Goal: Transaction & Acquisition: Purchase product/service

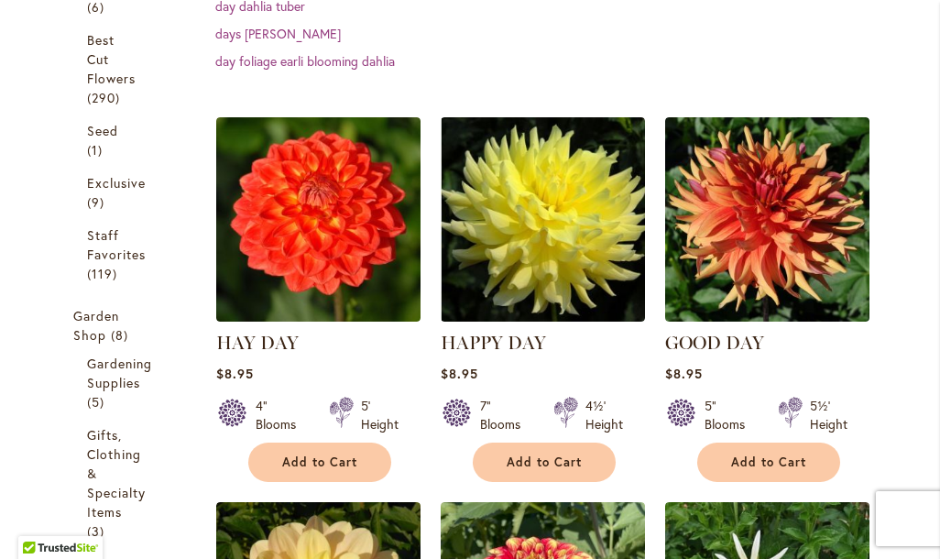
scroll to position [648, 0]
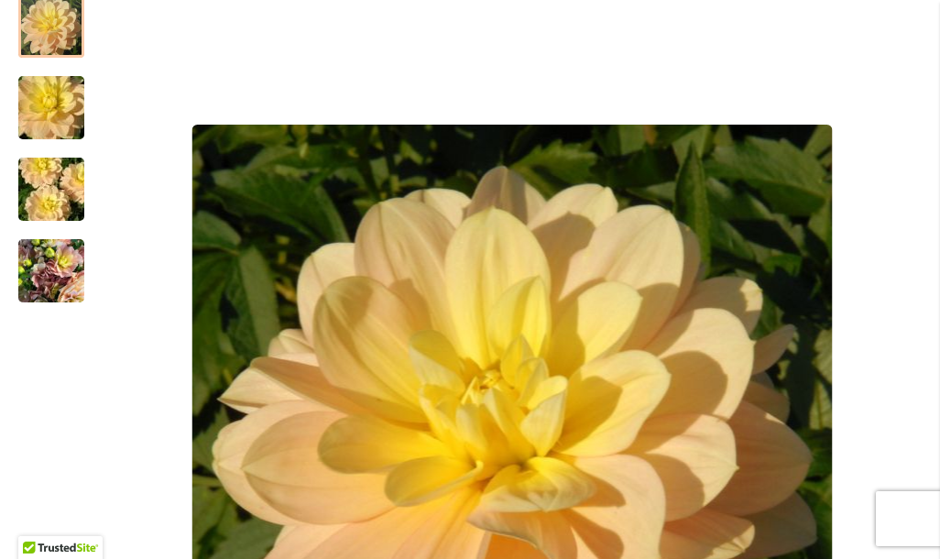
scroll to position [214, 0]
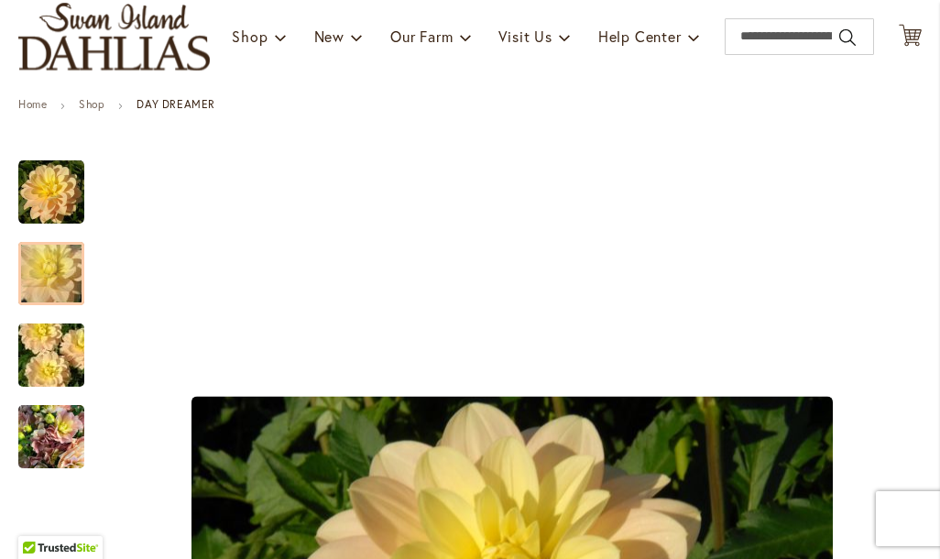
click at [57, 292] on img "DAY DREAMER" at bounding box center [51, 273] width 132 height 88
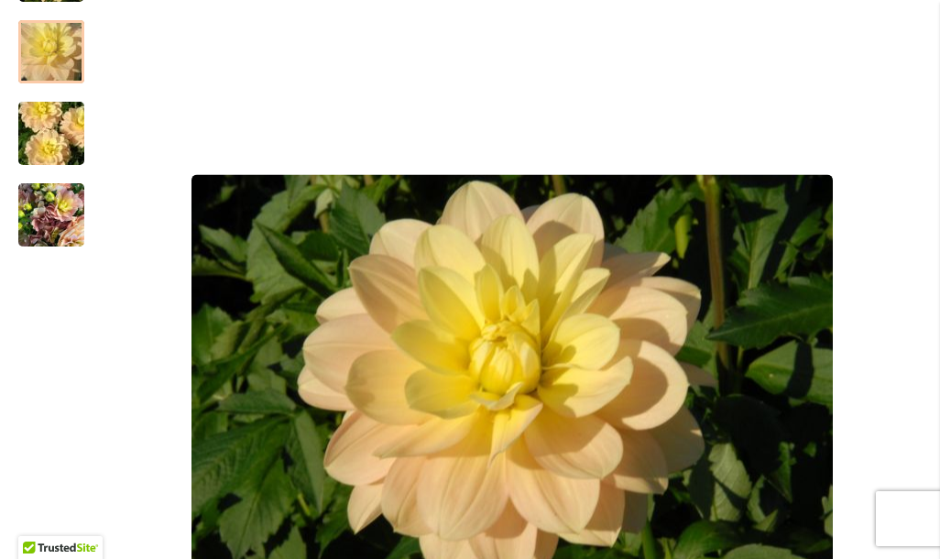
scroll to position [471, 0]
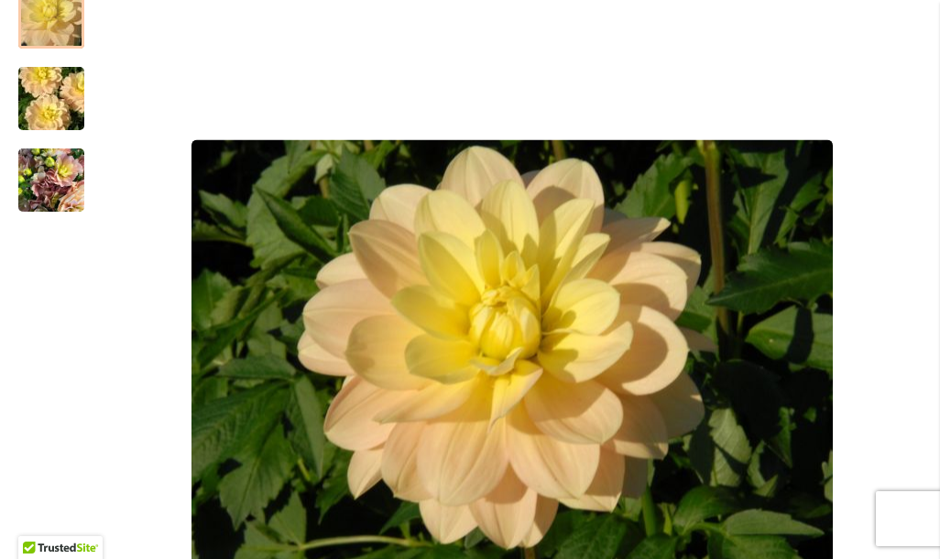
click at [45, 35] on div at bounding box center [51, 16] width 66 height 63
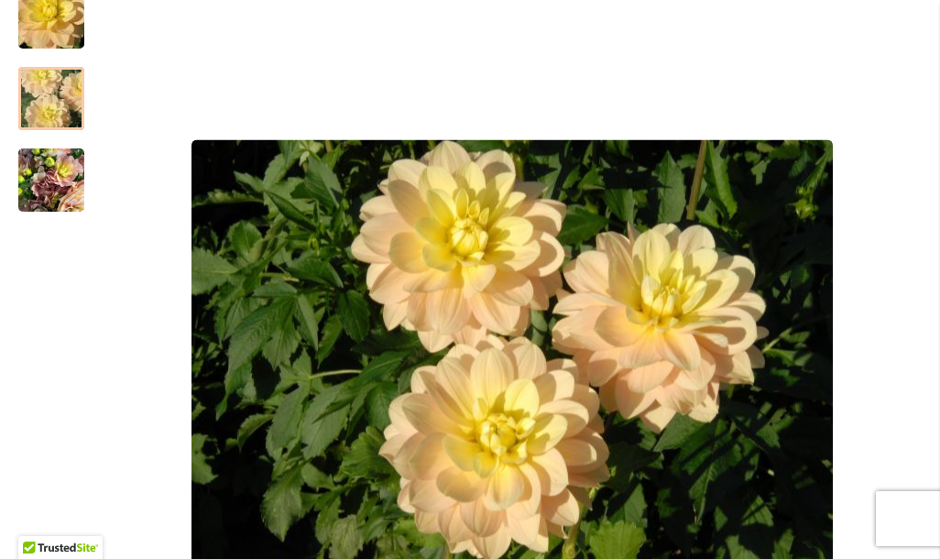
click at [52, 115] on img "DAY DREAMER" at bounding box center [51, 98] width 132 height 88
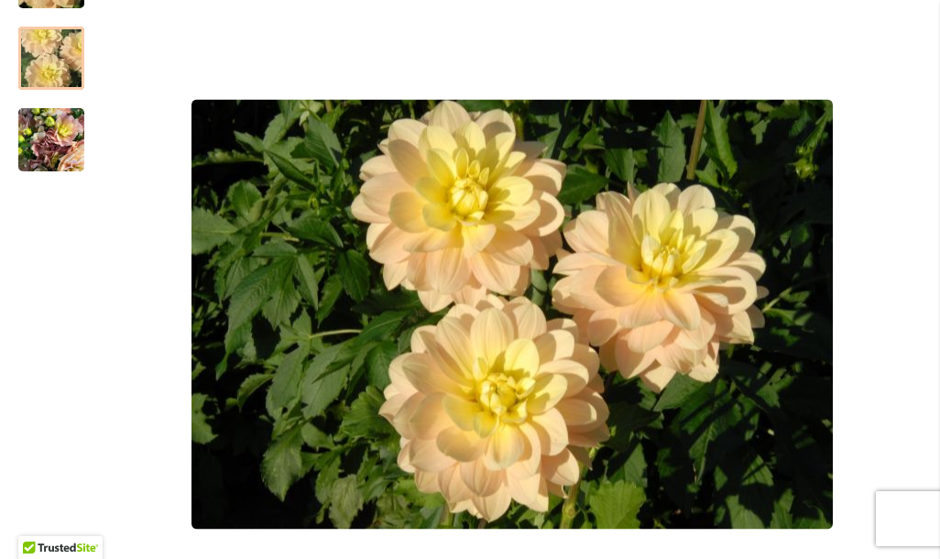
scroll to position [507, 0]
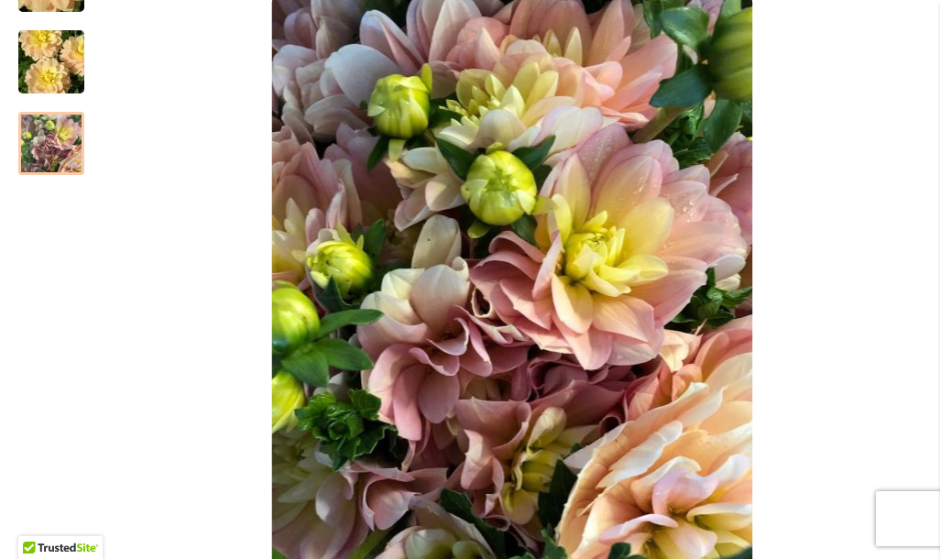
click at [52, 164] on img "DAY DREAMER" at bounding box center [51, 144] width 66 height 88
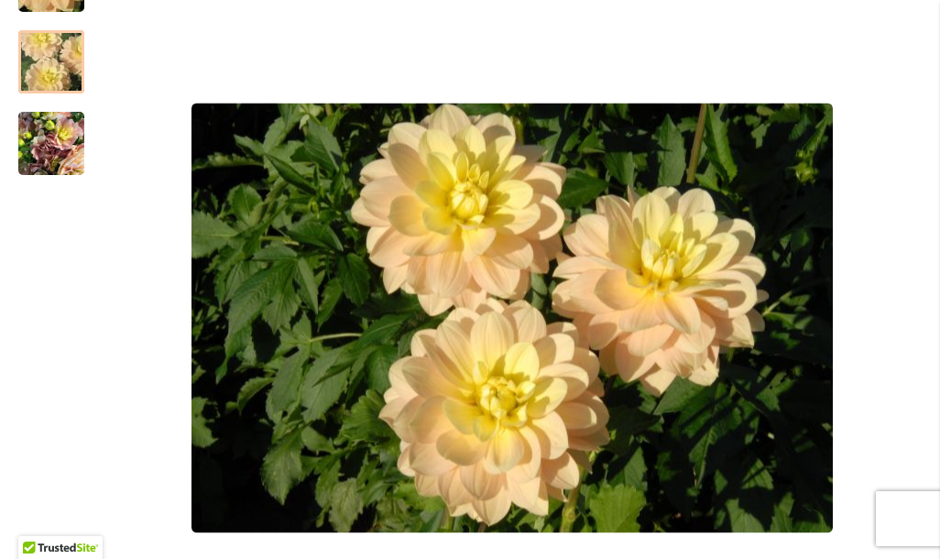
click at [63, 91] on div at bounding box center [51, 61] width 66 height 63
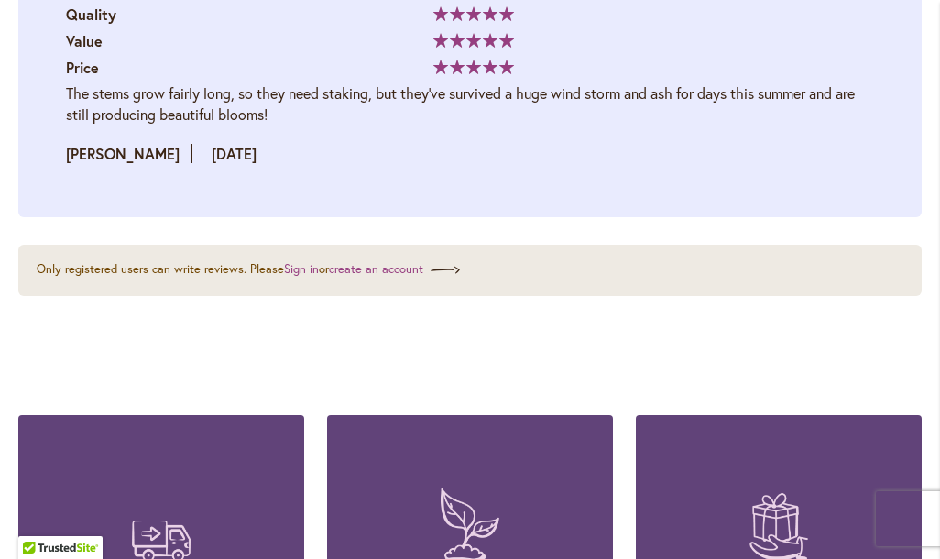
scroll to position [5985, 0]
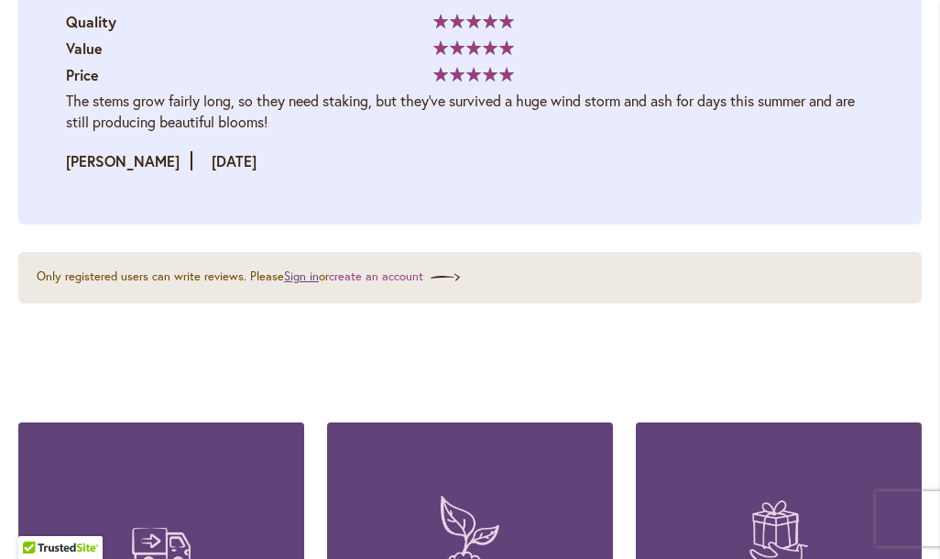
click at [296, 284] on link "Sign in" at bounding box center [301, 276] width 35 height 16
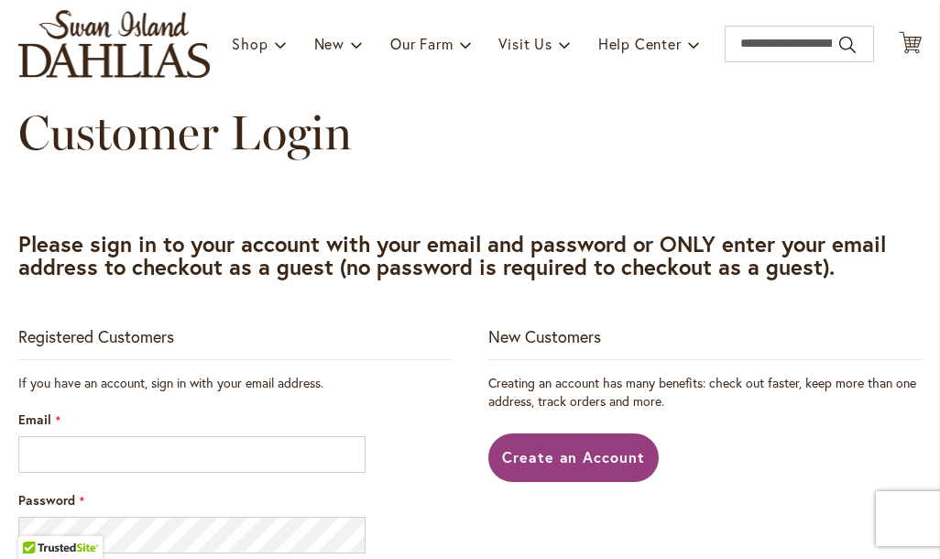
scroll to position [226, 0]
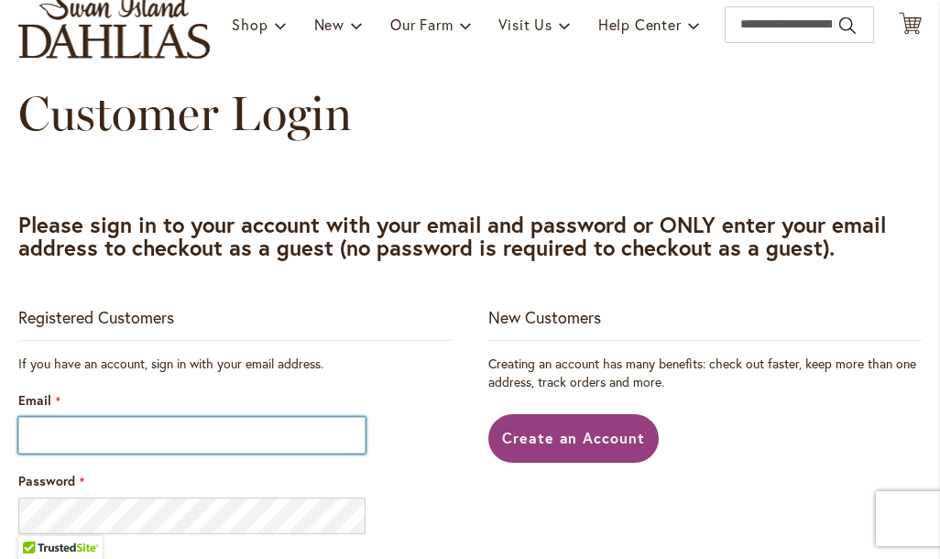
click at [321, 453] on input "Email" at bounding box center [191, 435] width 347 height 37
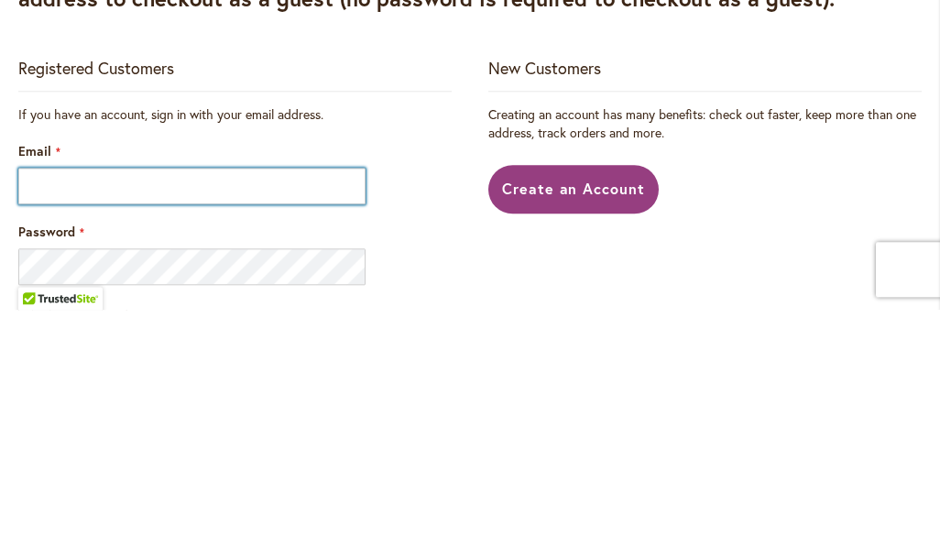
type input "**********"
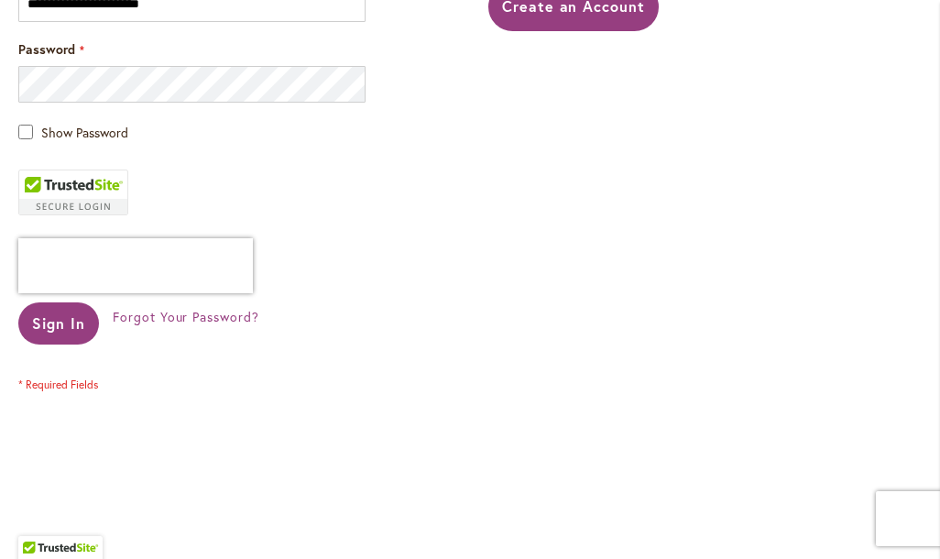
scroll to position [655, 0]
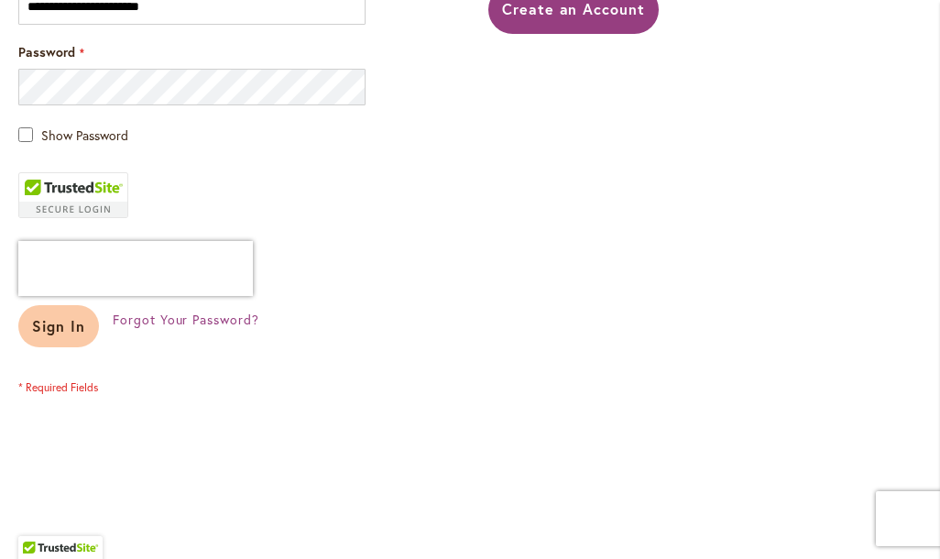
click at [63, 335] on span "Sign In" at bounding box center [58, 325] width 53 height 19
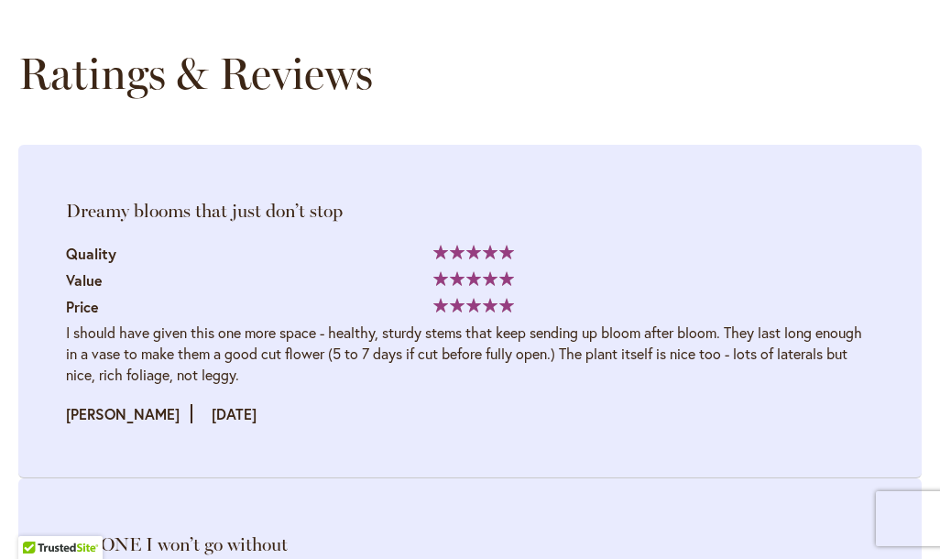
scroll to position [6250, 0]
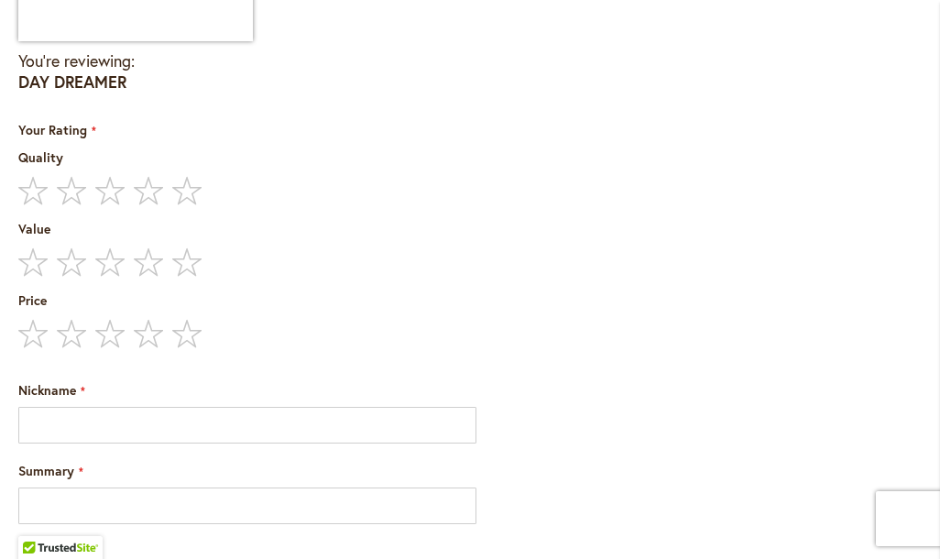
type input "*********"
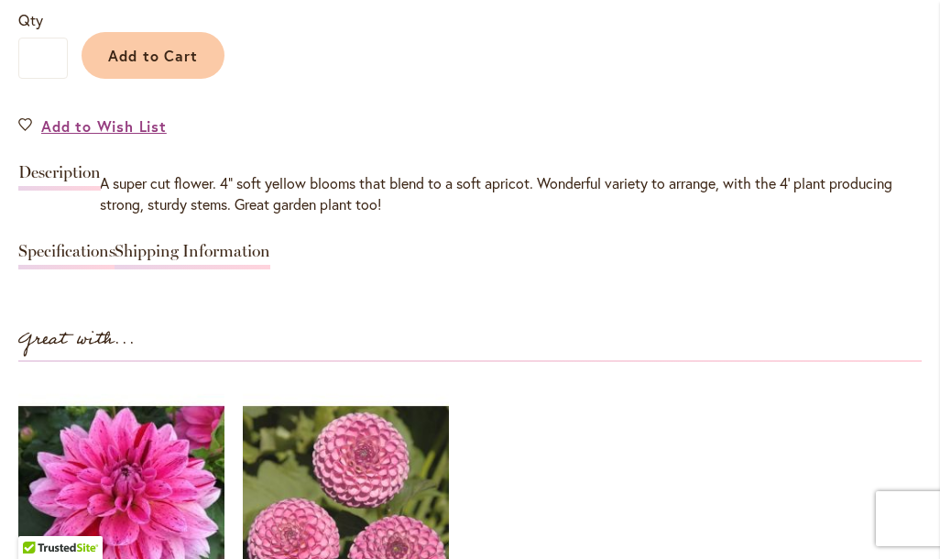
scroll to position [1515, 0]
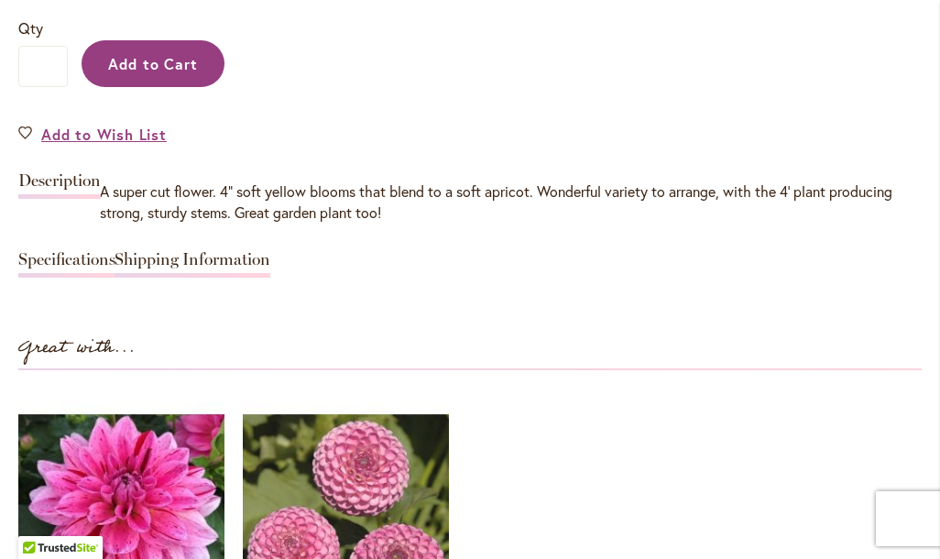
click at [170, 73] on span "Add to Cart" at bounding box center [153, 63] width 91 height 19
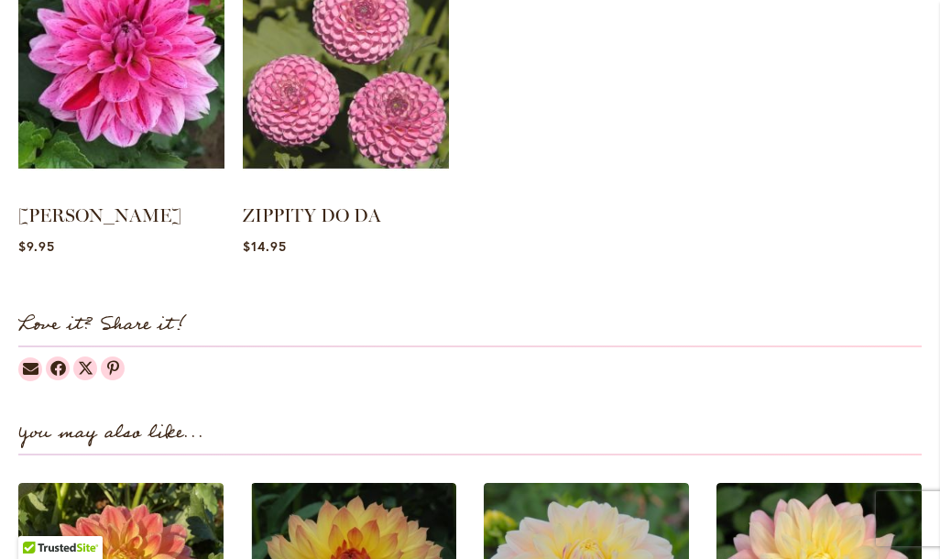
scroll to position [1975, 0]
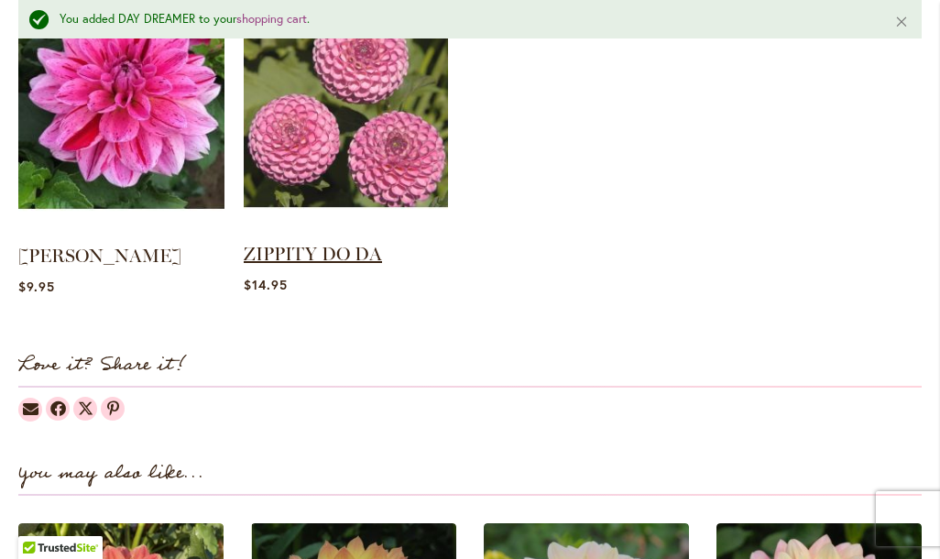
click at [354, 265] on link "ZIPPITY DO DA" at bounding box center [313, 254] width 138 height 22
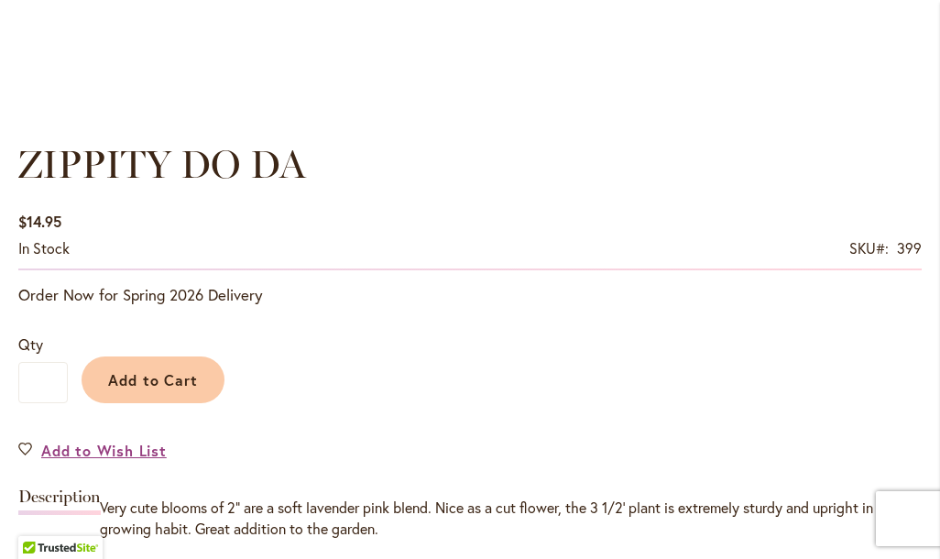
scroll to position [1209, 0]
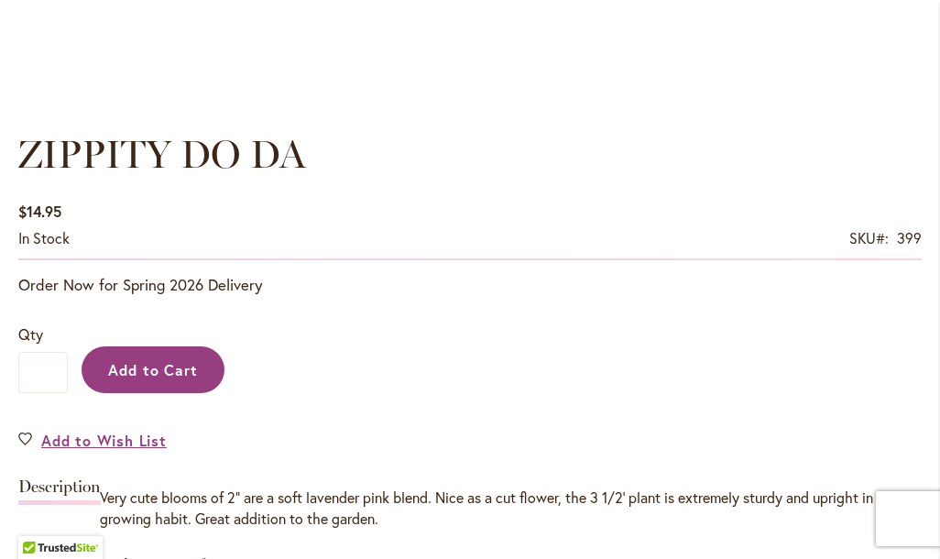
click at [189, 378] on span "Add to Cart" at bounding box center [153, 369] width 91 height 19
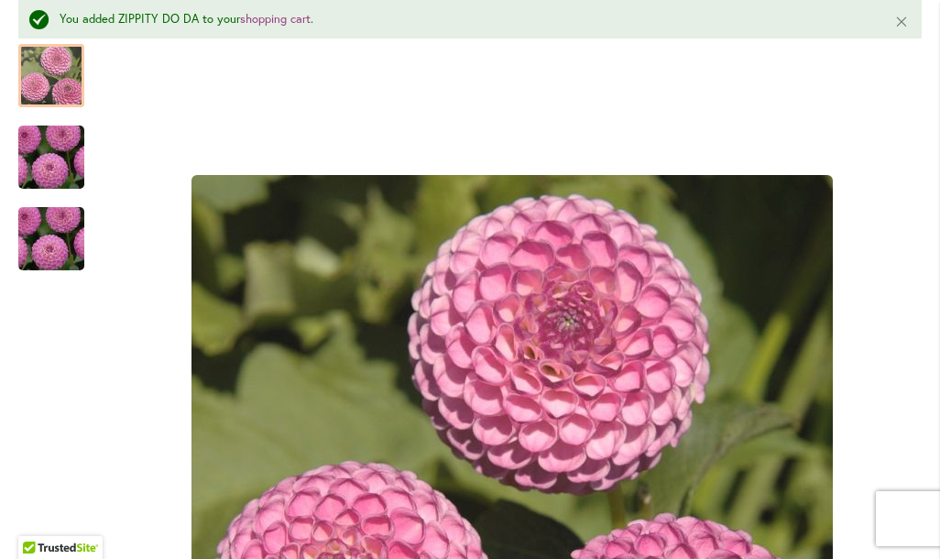
scroll to position [368, 0]
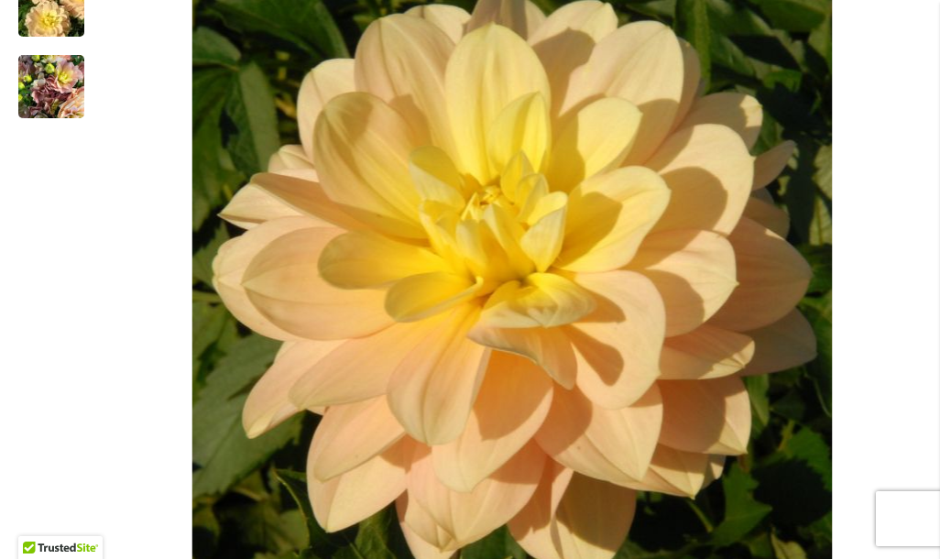
scroll to position [507, 0]
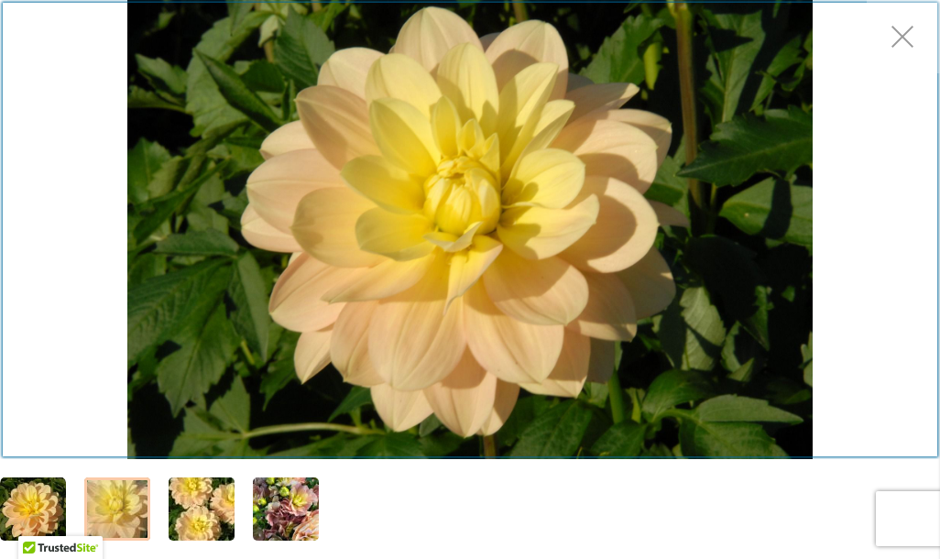
click at [911, 36] on div "Product Images" at bounding box center [470, 229] width 940 height 459
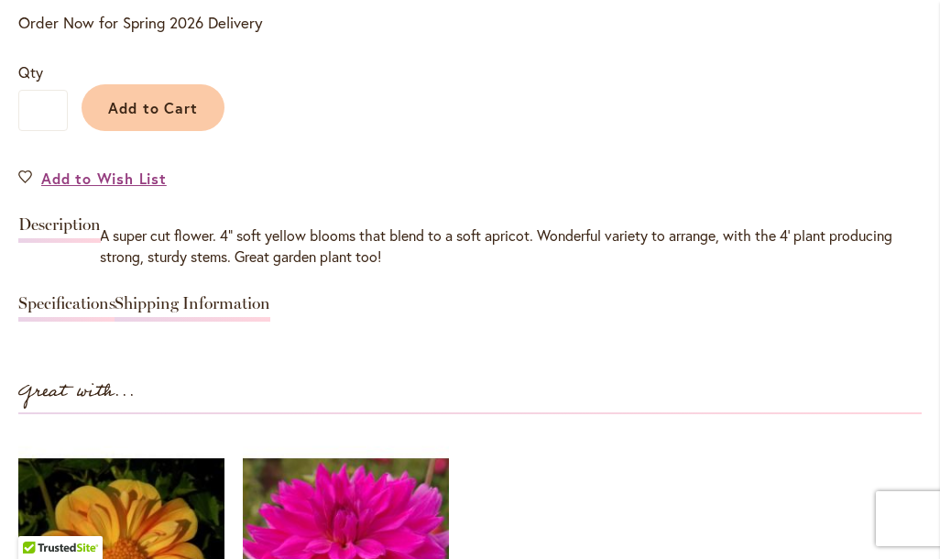
scroll to position [1466, 0]
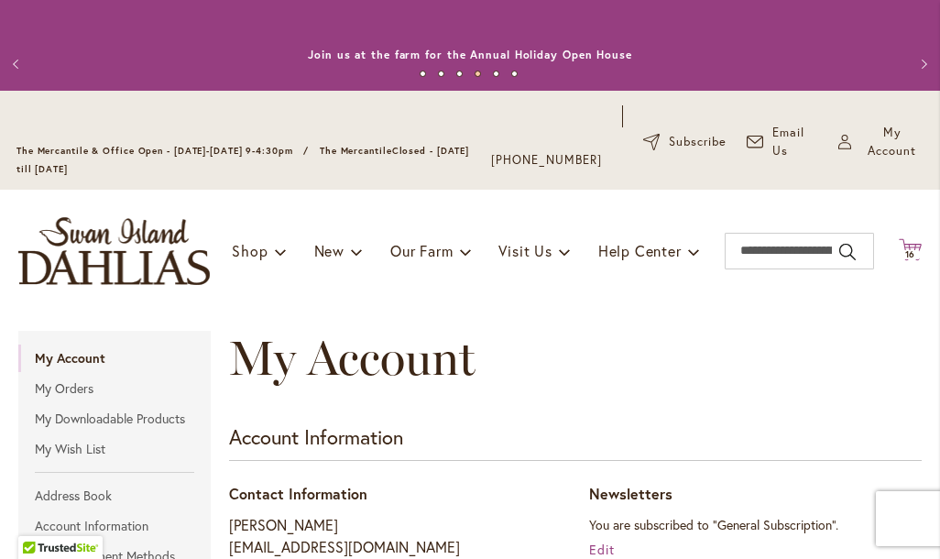
click at [914, 260] on span "16" at bounding box center [910, 254] width 11 height 12
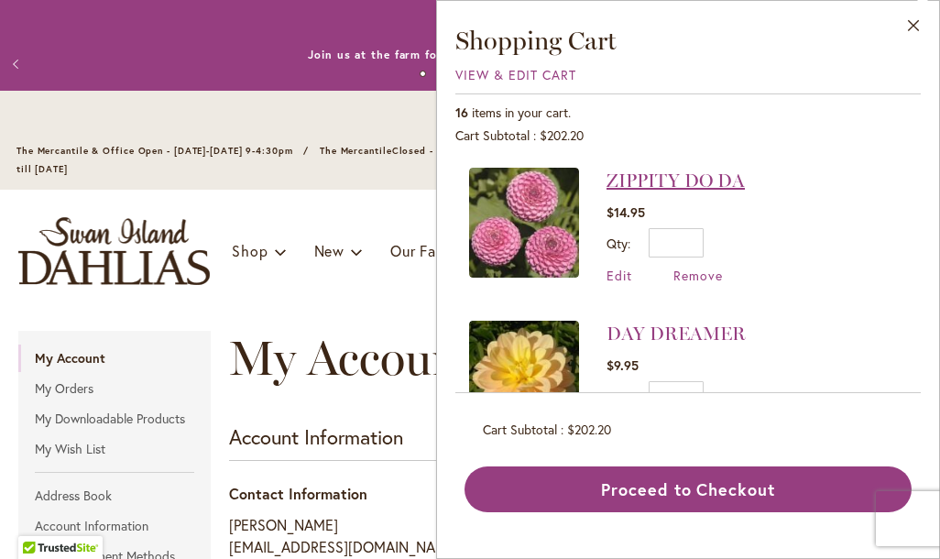
click at [703, 178] on link "ZIPPITY DO DA" at bounding box center [675, 180] width 138 height 22
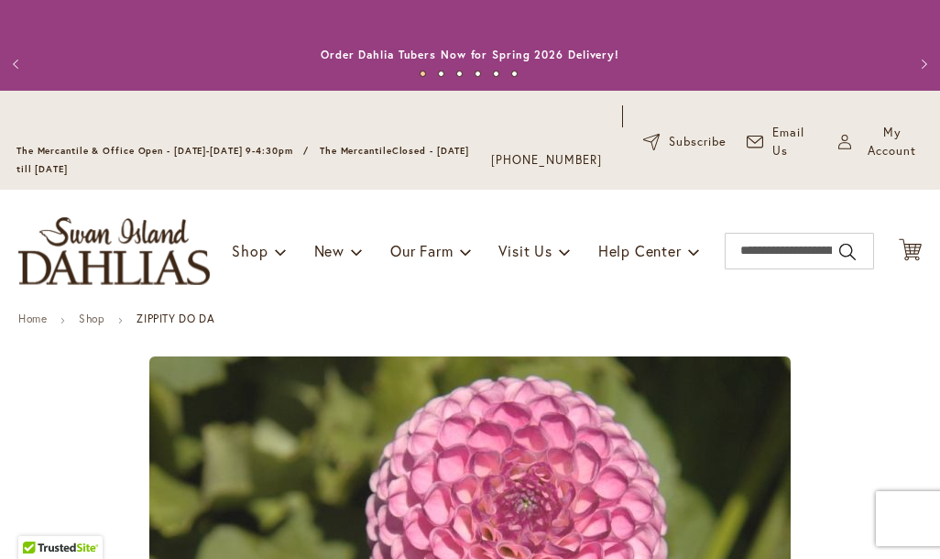
type input "*********"
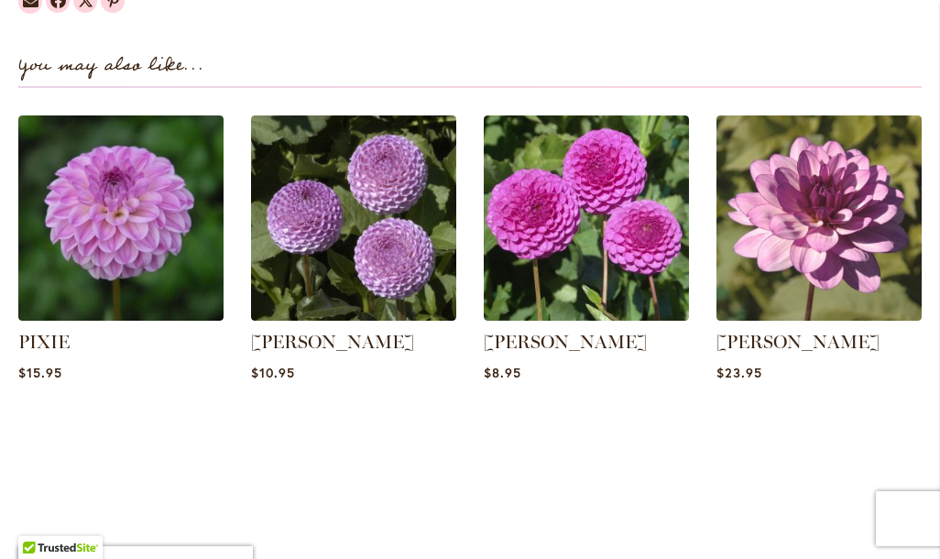
scroll to position [2247, 0]
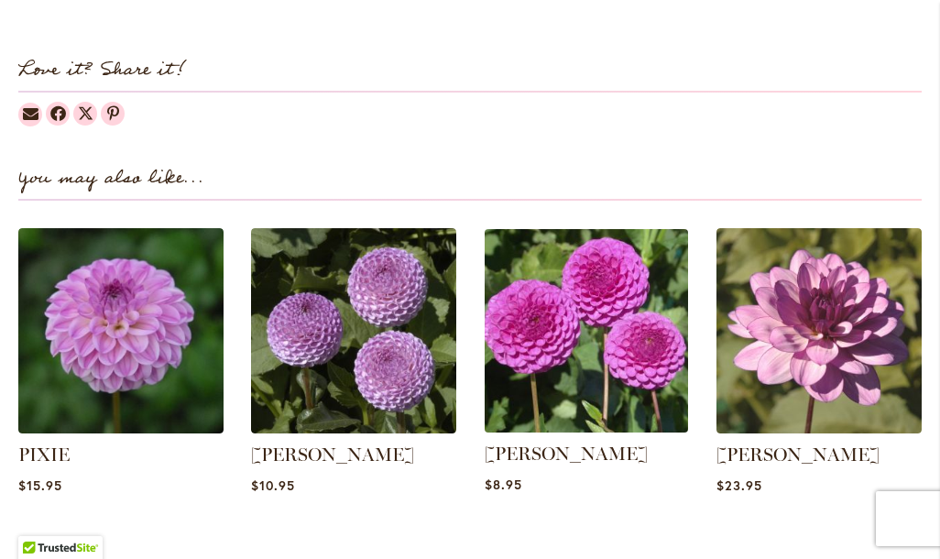
click at [608, 377] on img at bounding box center [585, 329] width 213 height 213
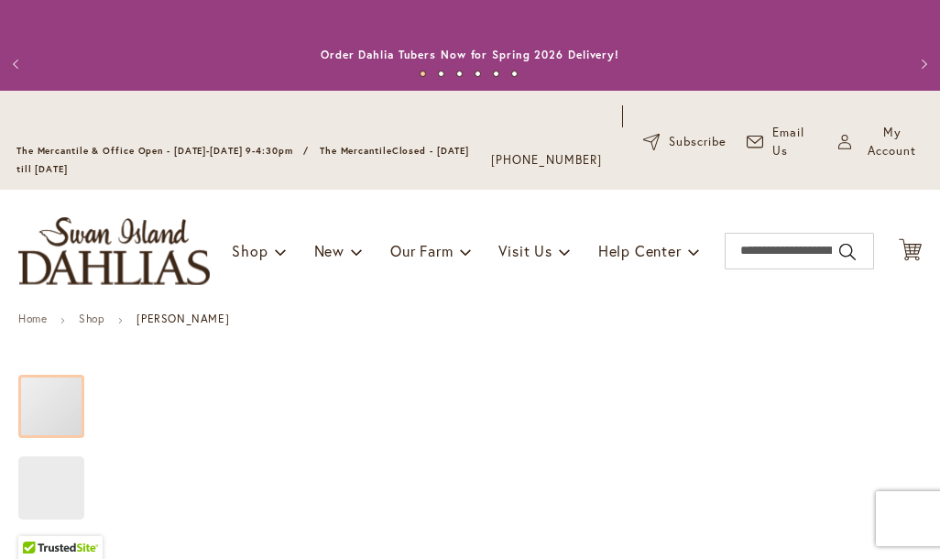
type input "*********"
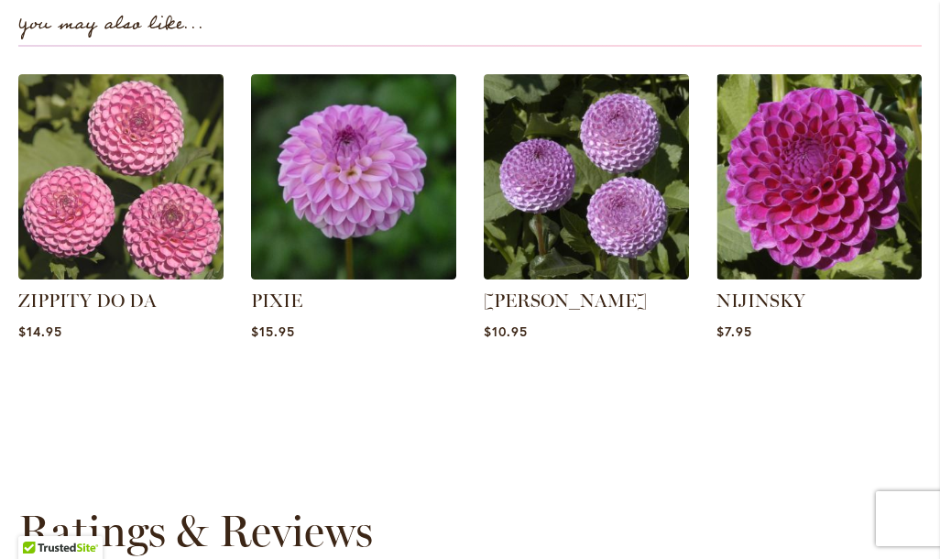
scroll to position [2360, 0]
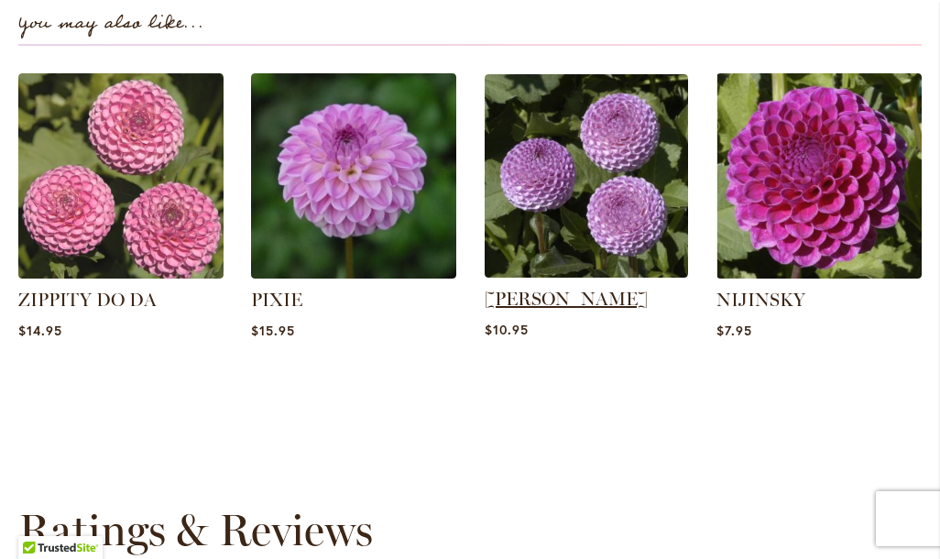
click at [612, 310] on link "[PERSON_NAME]" at bounding box center [566, 299] width 163 height 22
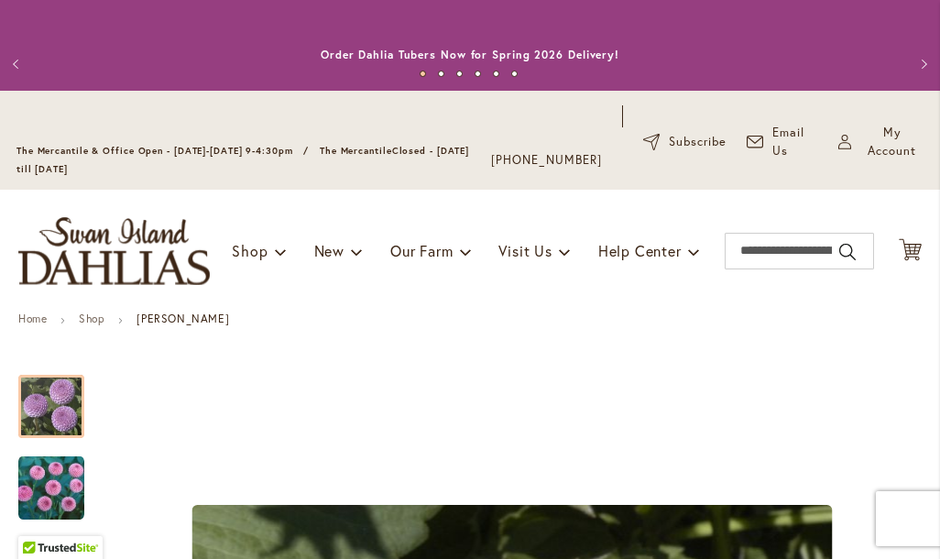
type input "*********"
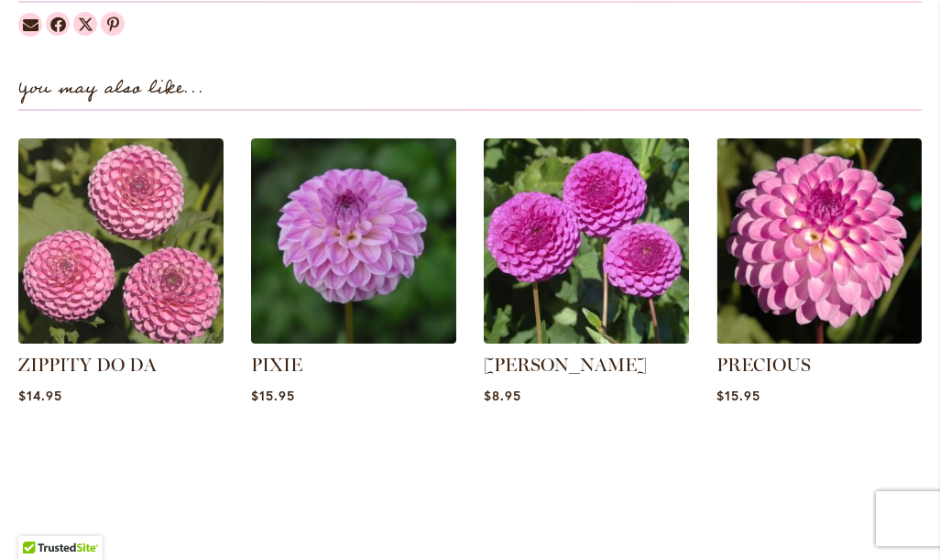
scroll to position [2322, 0]
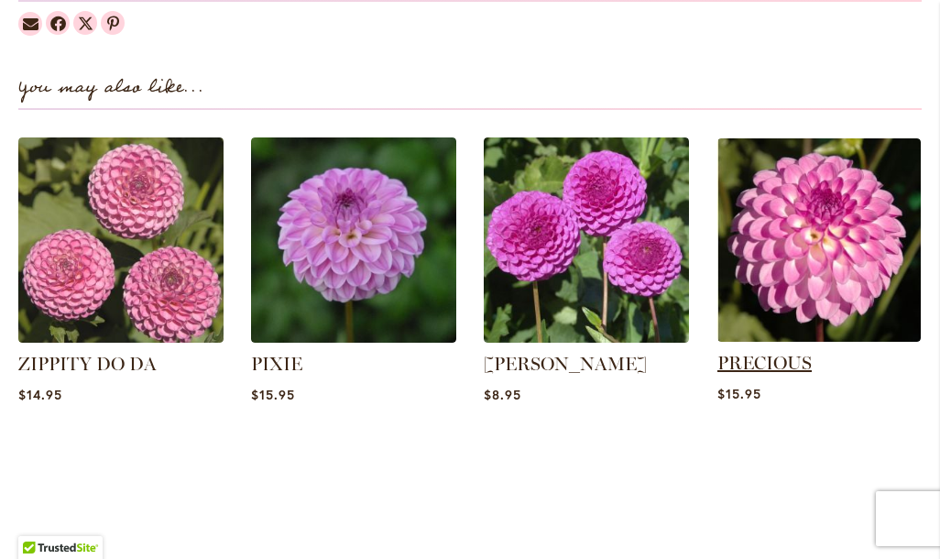
click at [810, 355] on link "PRECIOUS" at bounding box center [764, 363] width 94 height 22
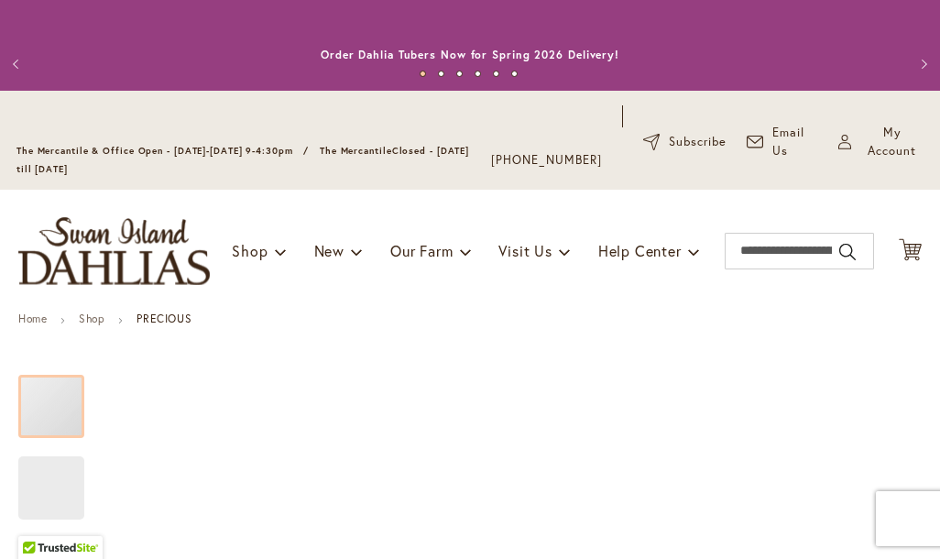
type input "*********"
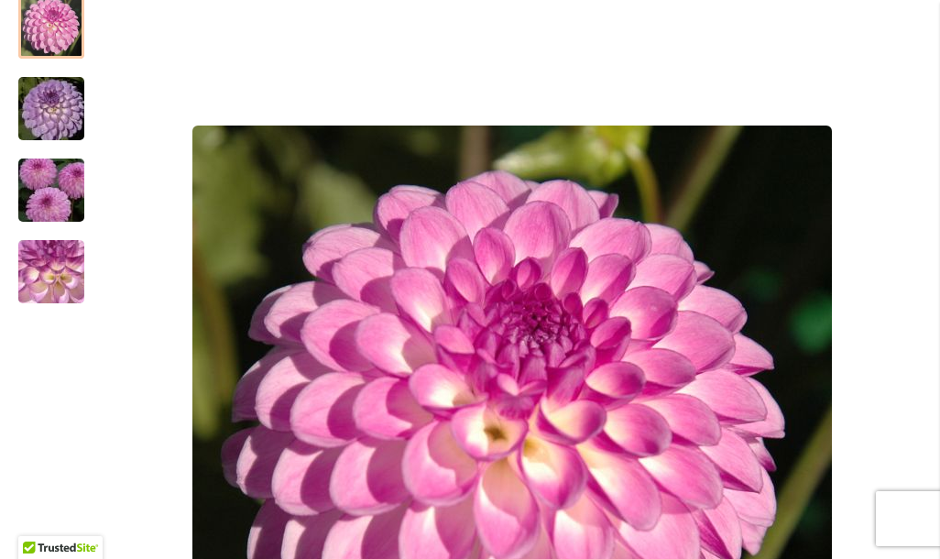
scroll to position [377, 0]
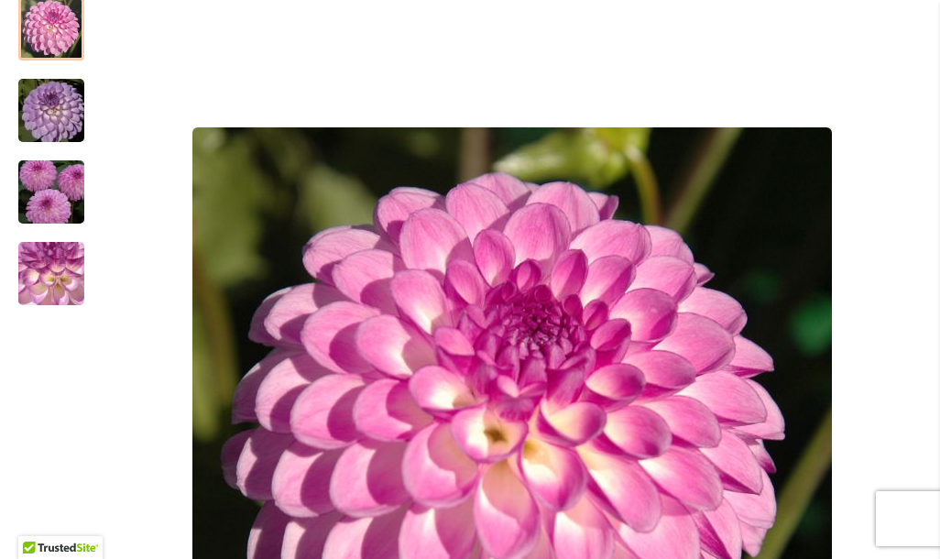
click at [48, 211] on img "PRECIOUS" at bounding box center [51, 191] width 132 height 88
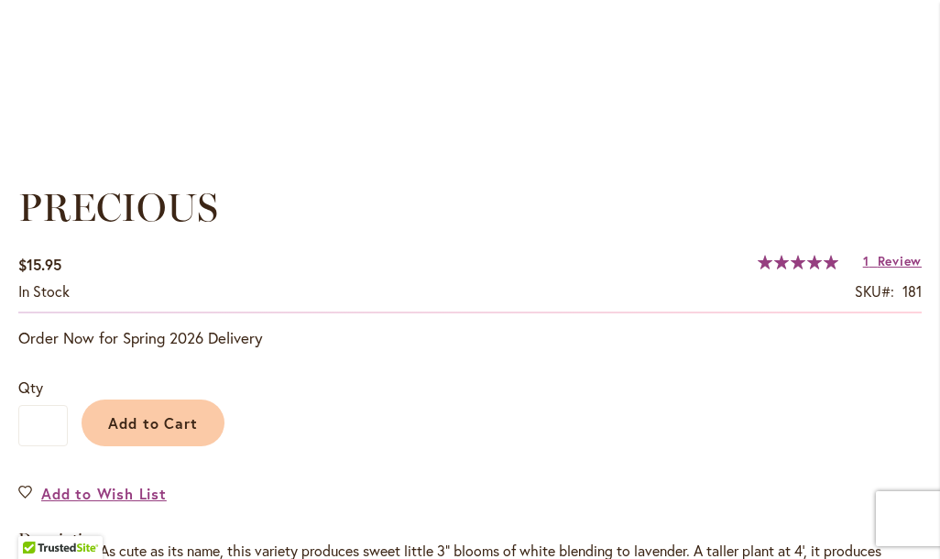
scroll to position [1158, 0]
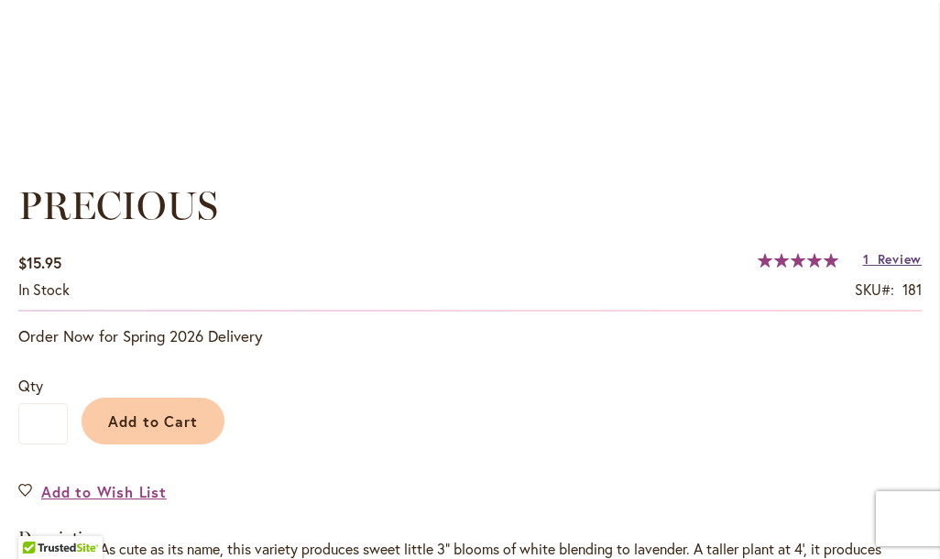
click at [896, 267] on span "Review" at bounding box center [899, 258] width 44 height 17
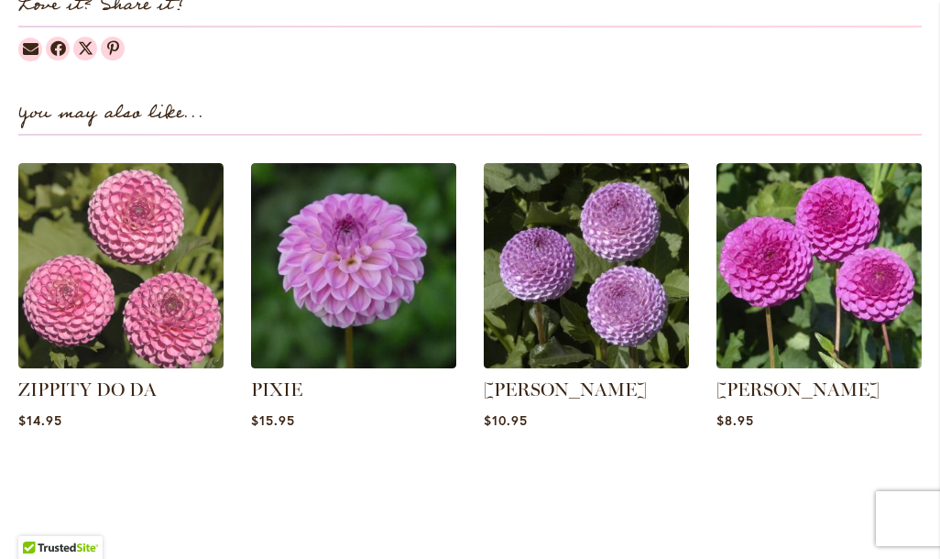
scroll to position [2345, 0]
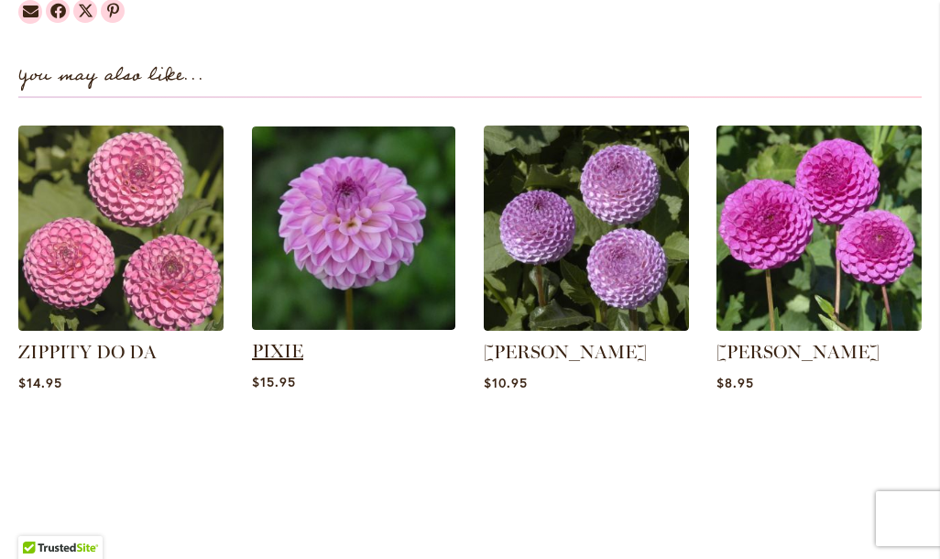
click at [289, 362] on link "PIXIE" at bounding box center [277, 351] width 51 height 22
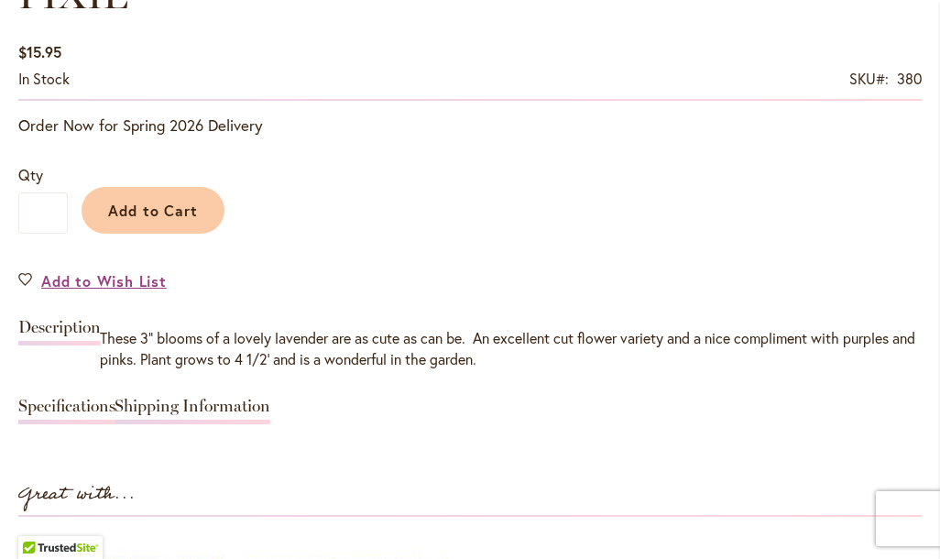
scroll to position [1368, 0]
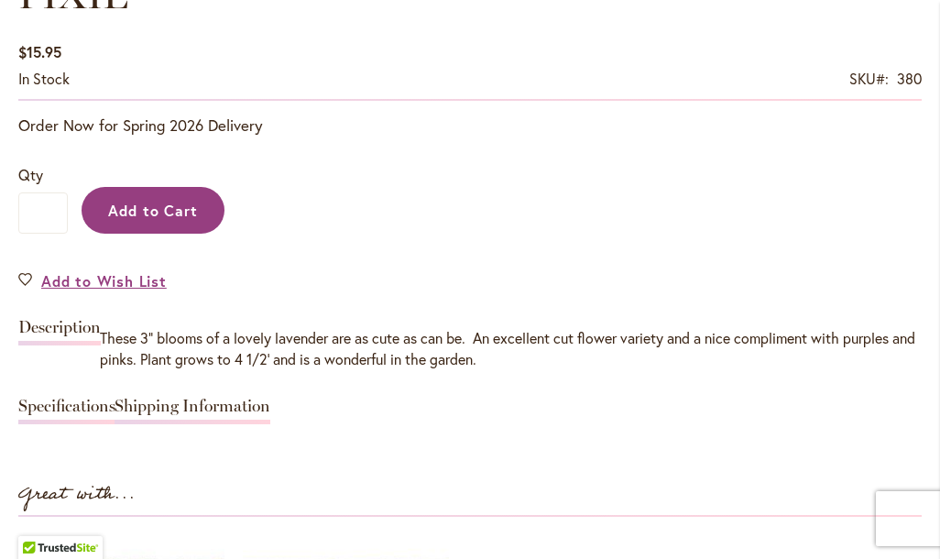
click at [178, 220] on span "Add to Cart" at bounding box center [153, 210] width 91 height 19
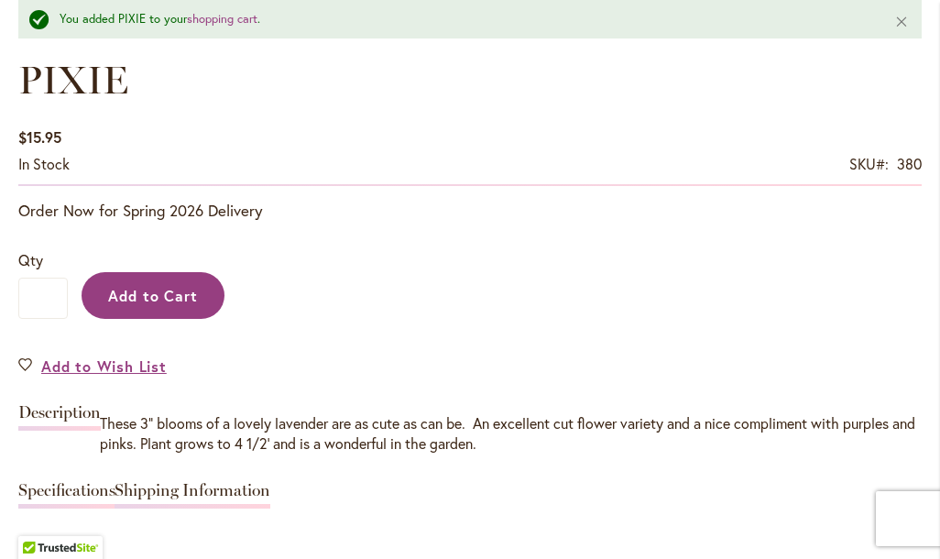
scroll to position [1330, 0]
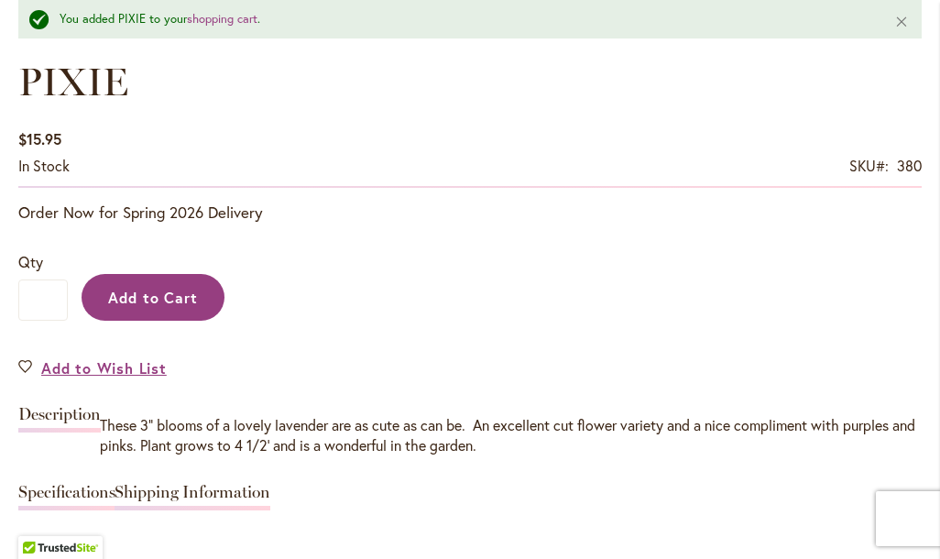
click at [177, 307] on span "Add to Cart" at bounding box center [153, 297] width 91 height 19
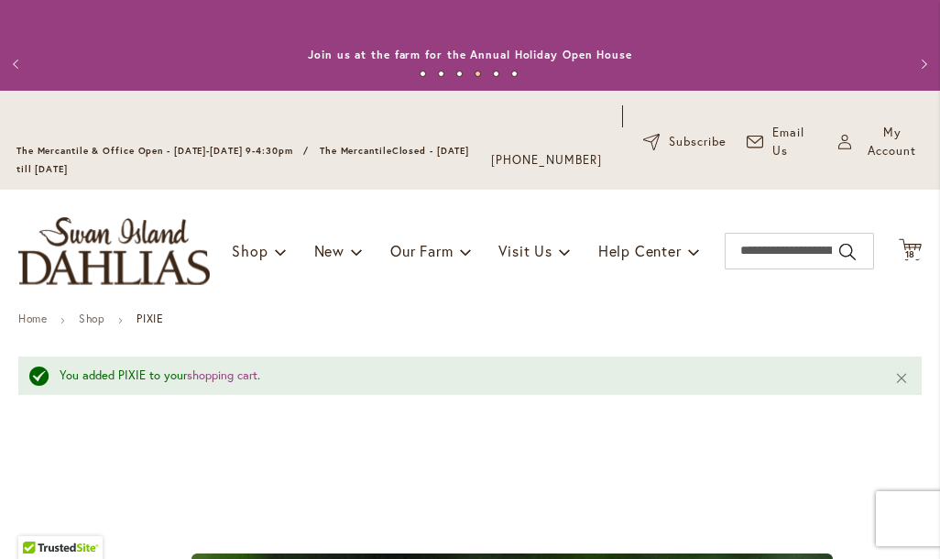
scroll to position [0, 0]
click at [914, 261] on icon at bounding box center [910, 250] width 23 height 22
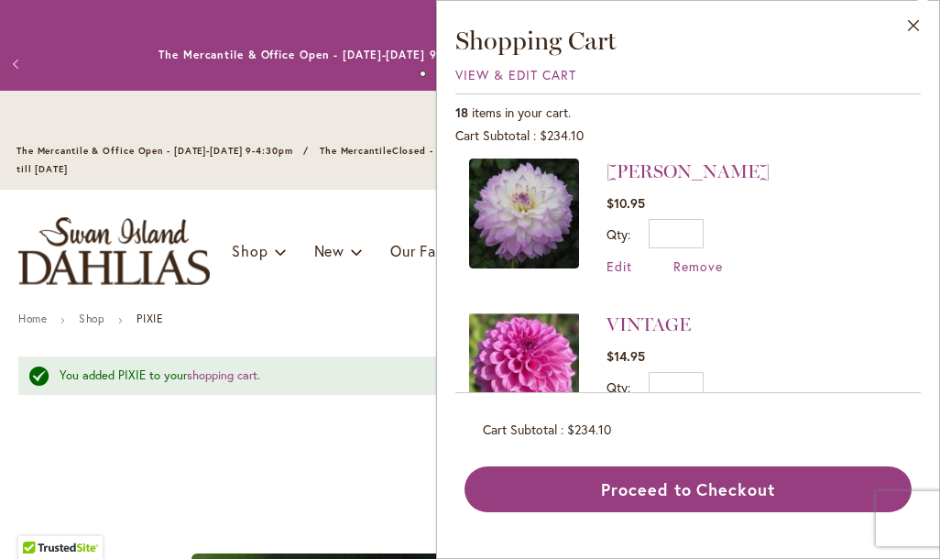
scroll to position [1997, 0]
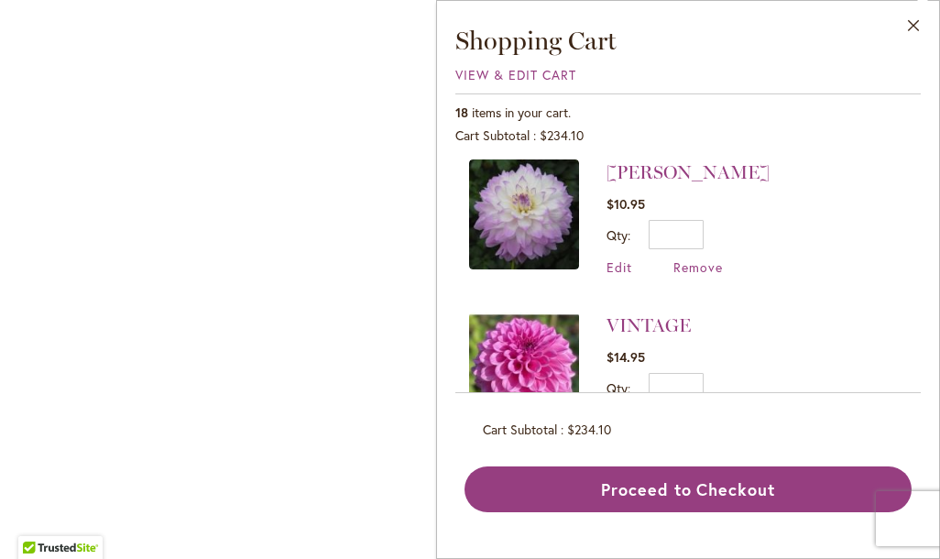
click at [371, 442] on div "PIXIE" at bounding box center [470, 229] width 940 height 459
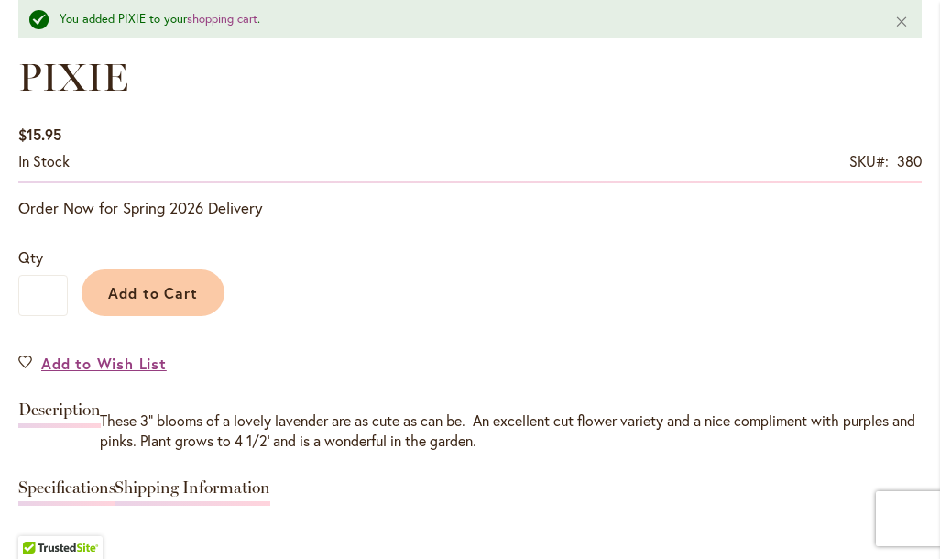
scroll to position [1335, 0]
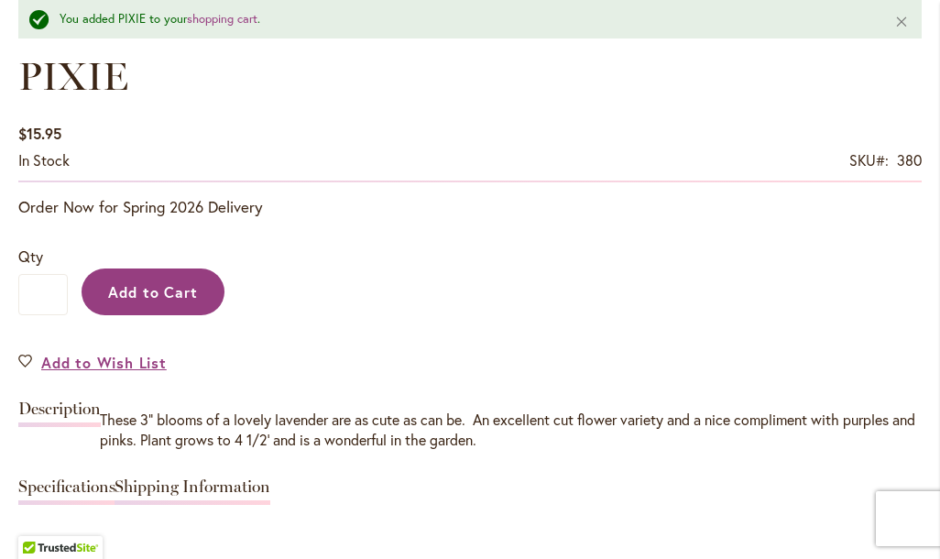
click at [171, 301] on span "Add to Cart" at bounding box center [153, 291] width 91 height 19
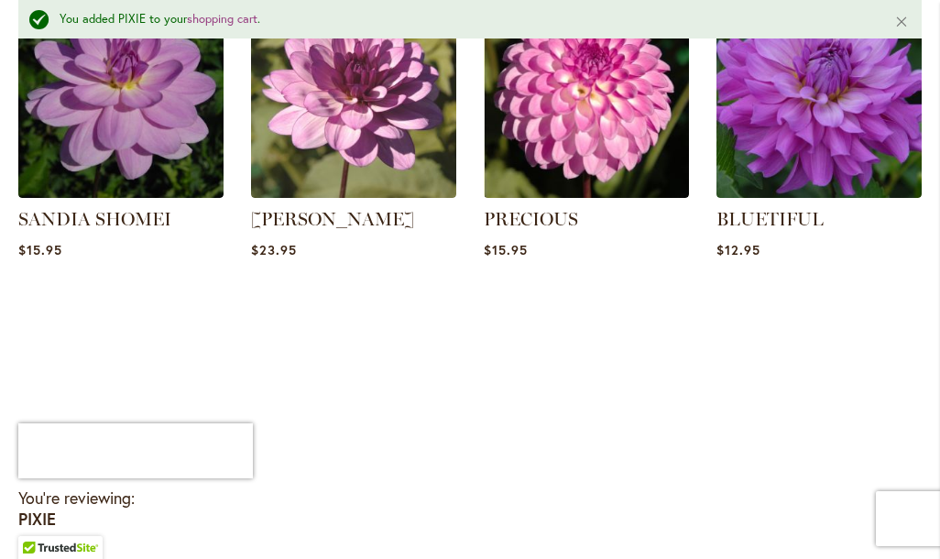
scroll to position [2521, 0]
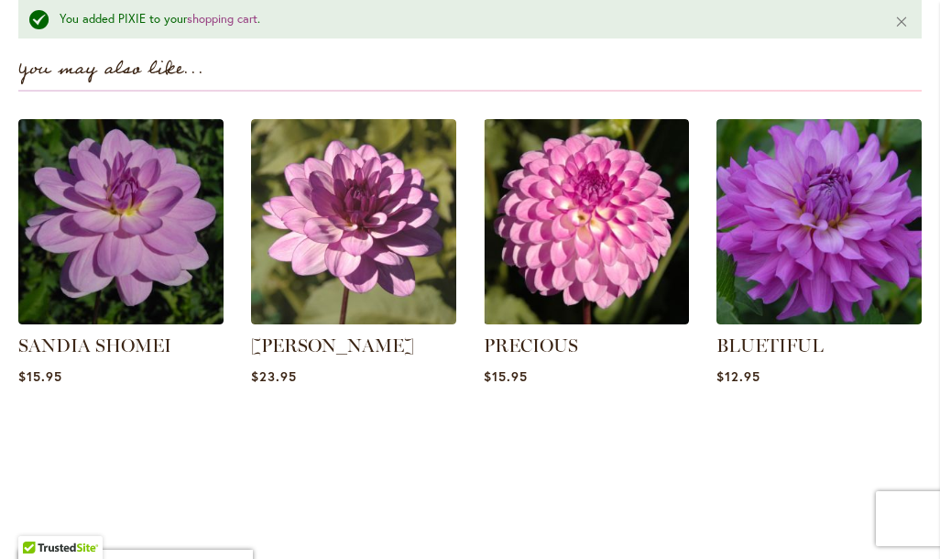
scroll to position [2381, 0]
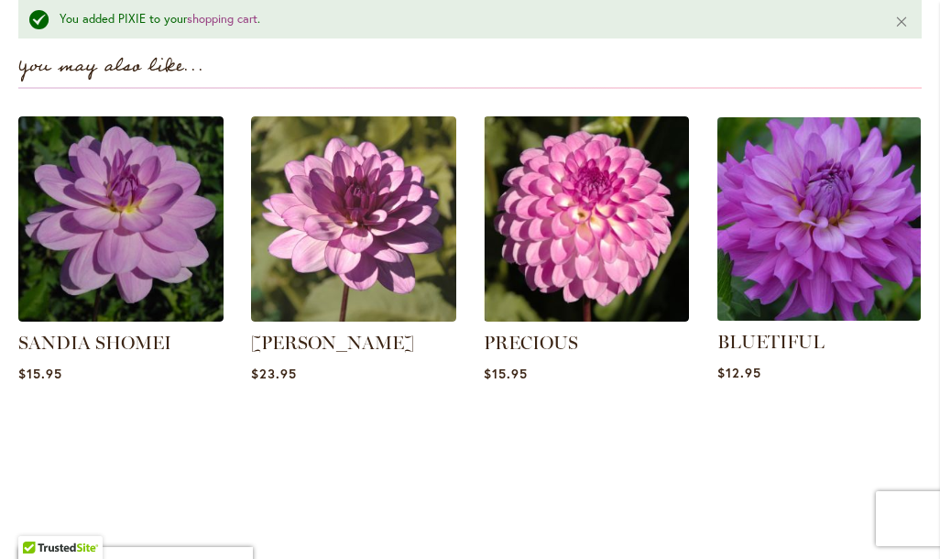
click at [866, 255] on img at bounding box center [818, 218] width 213 height 213
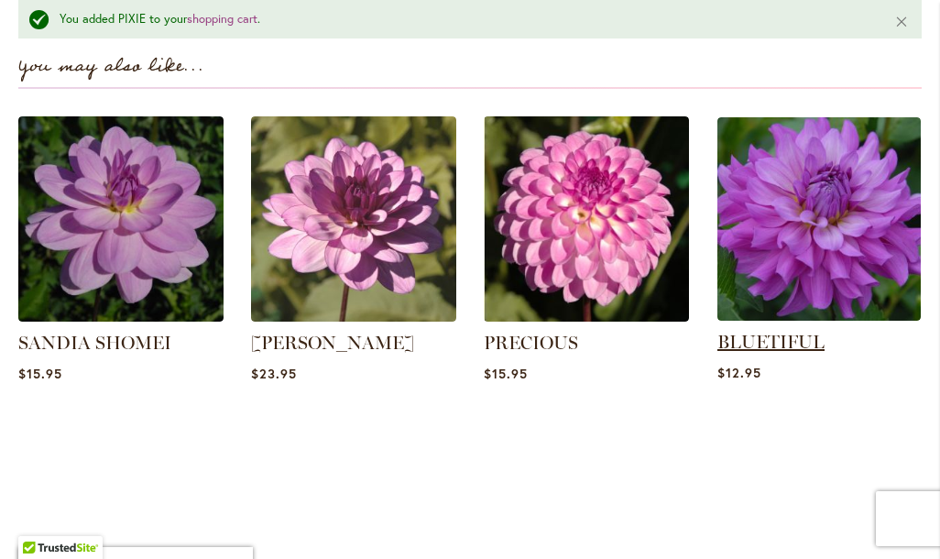
click at [804, 353] on link "BLUETIFUL" at bounding box center [770, 342] width 107 height 22
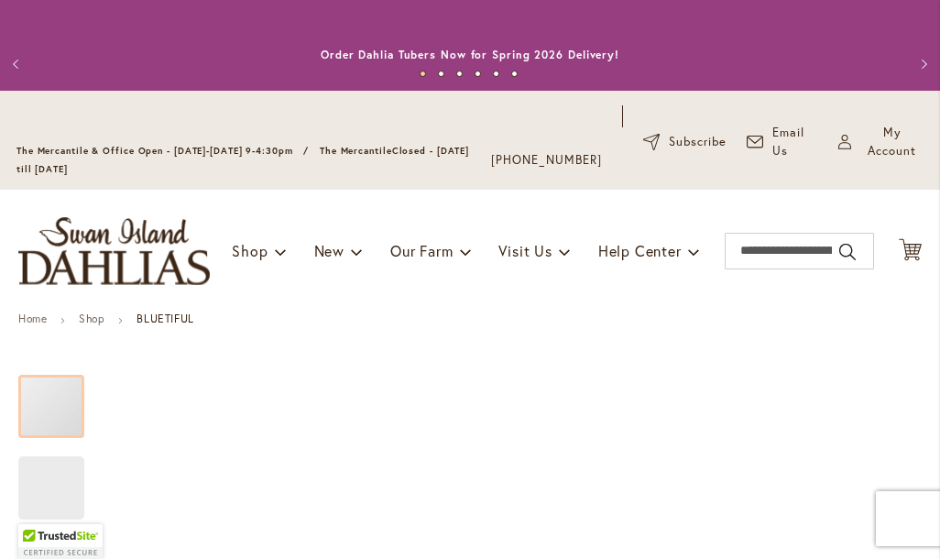
type input "*********"
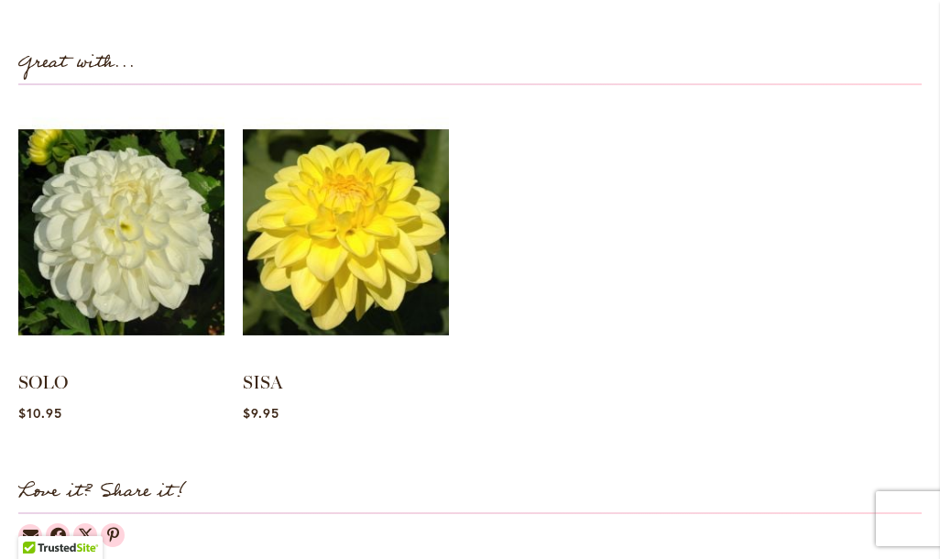
scroll to position [1828, 0]
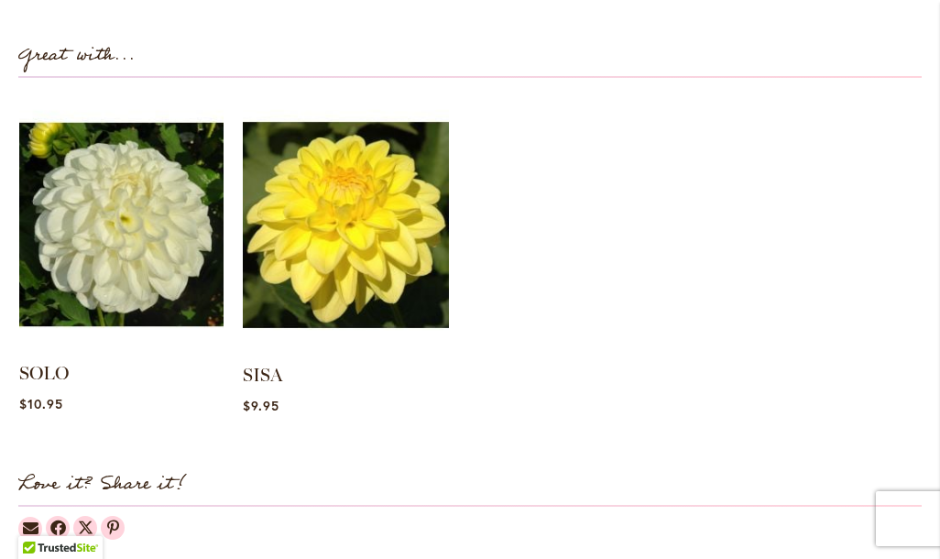
click at [147, 263] on img at bounding box center [121, 225] width 204 height 256
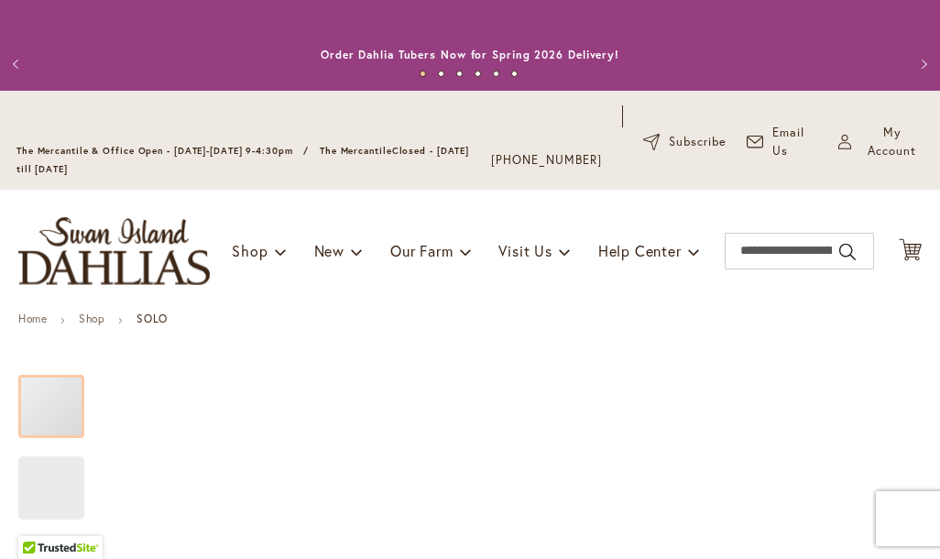
type input "*********"
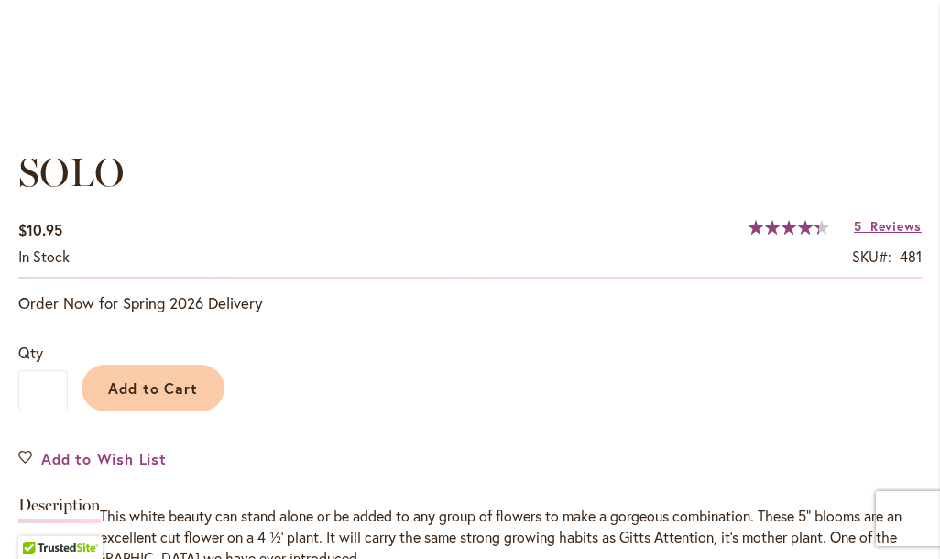
scroll to position [1190, 0]
click at [890, 235] on span "Reviews" at bounding box center [895, 226] width 51 height 17
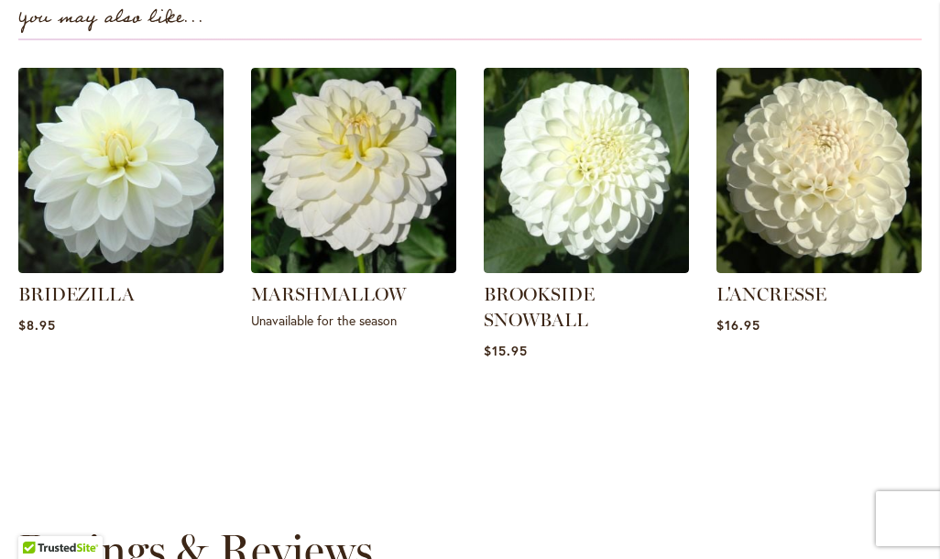
scroll to position [2384, 0]
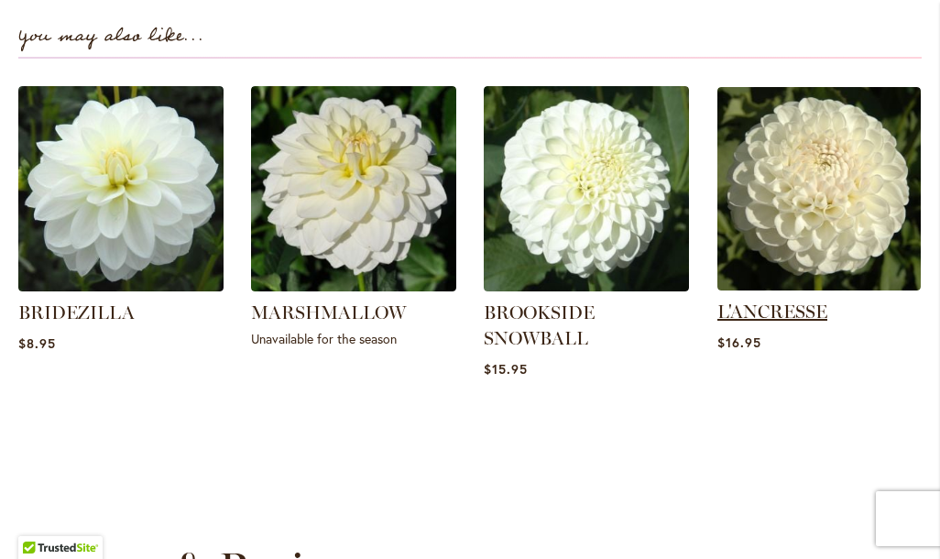
click at [812, 322] on link "L'ANCRESSE" at bounding box center [772, 311] width 110 height 22
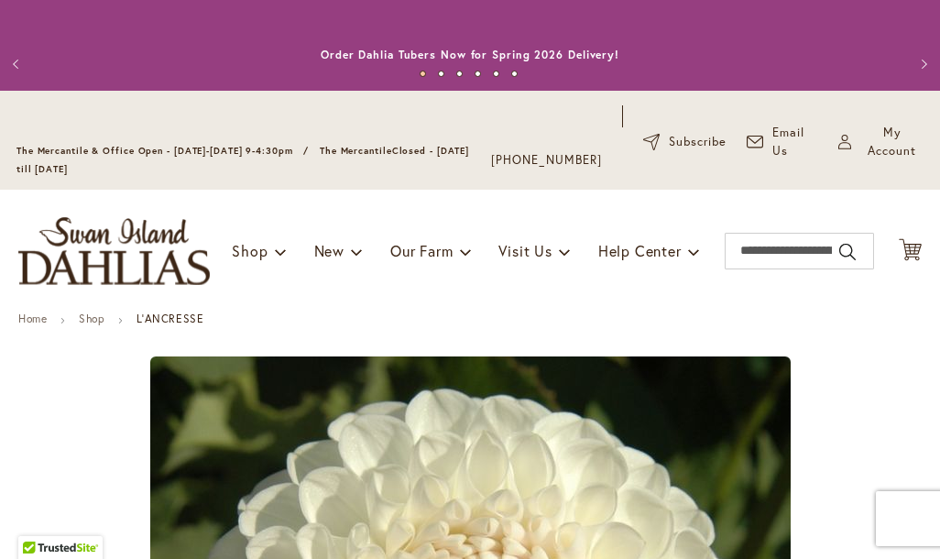
type input "*********"
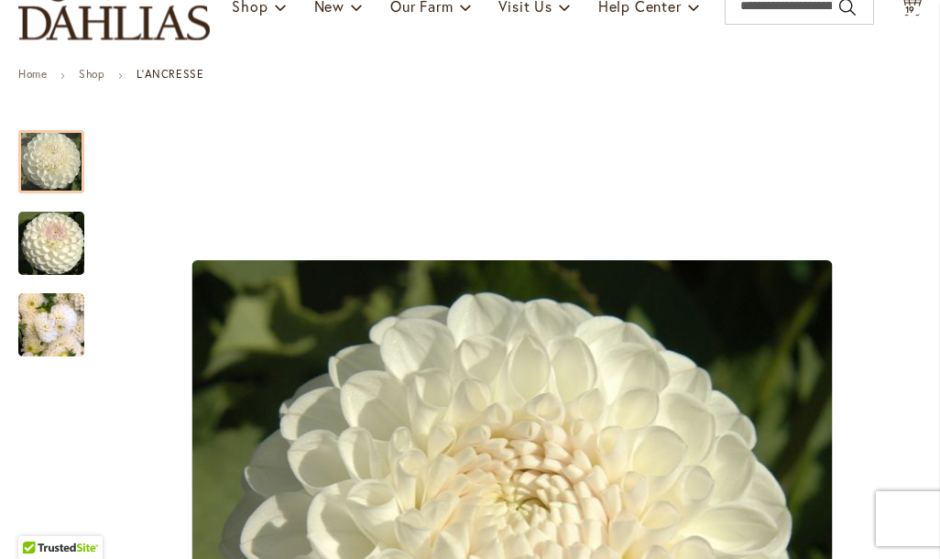
scroll to position [310, 0]
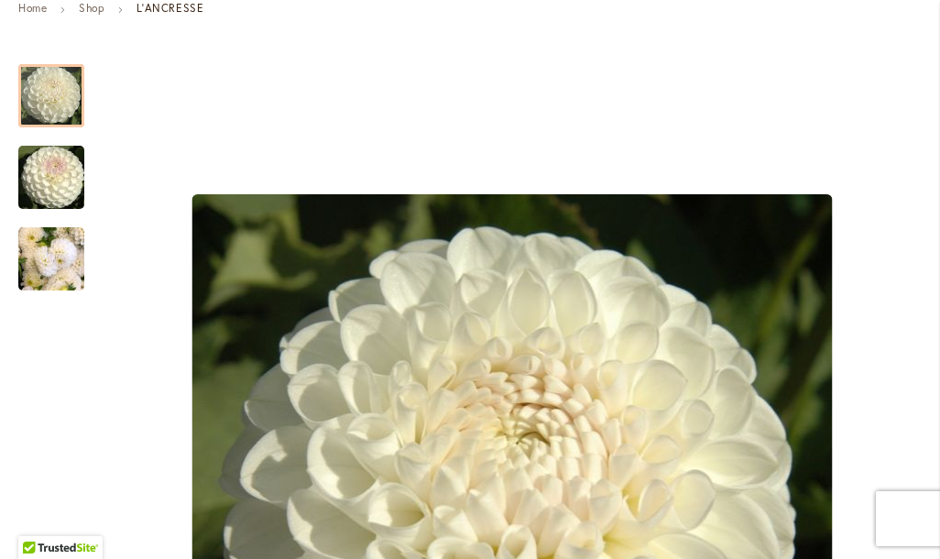
click at [64, 280] on img "L'ANCRESSE" at bounding box center [51, 259] width 66 height 88
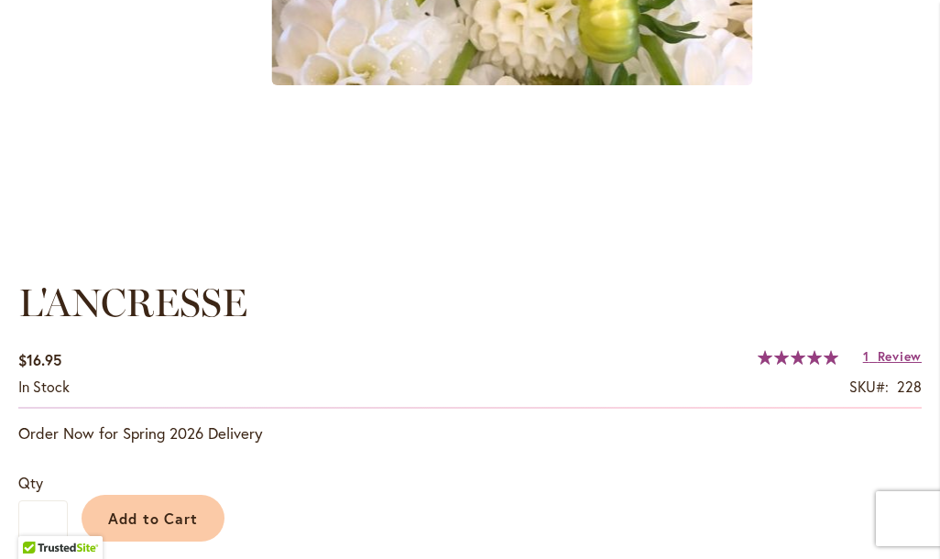
scroll to position [1063, 0]
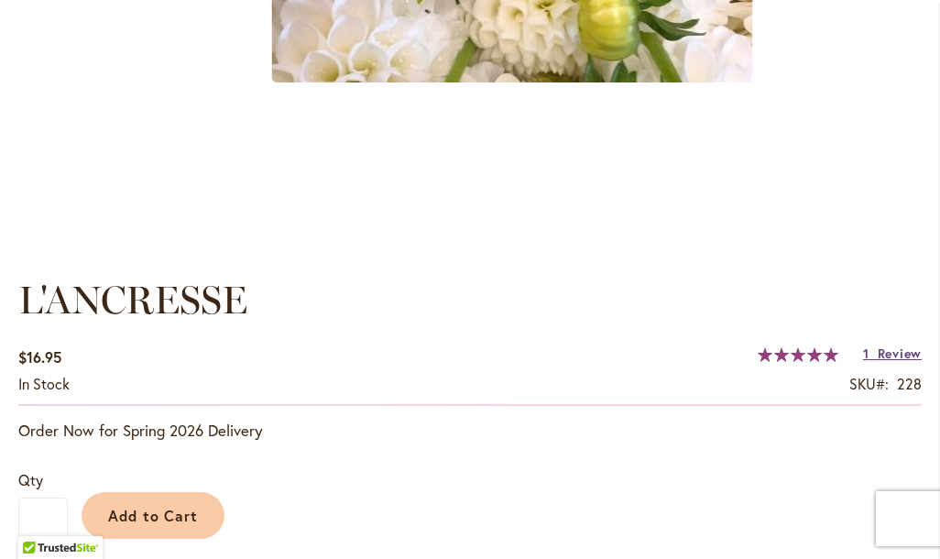
click at [901, 362] on span "Review" at bounding box center [899, 352] width 44 height 17
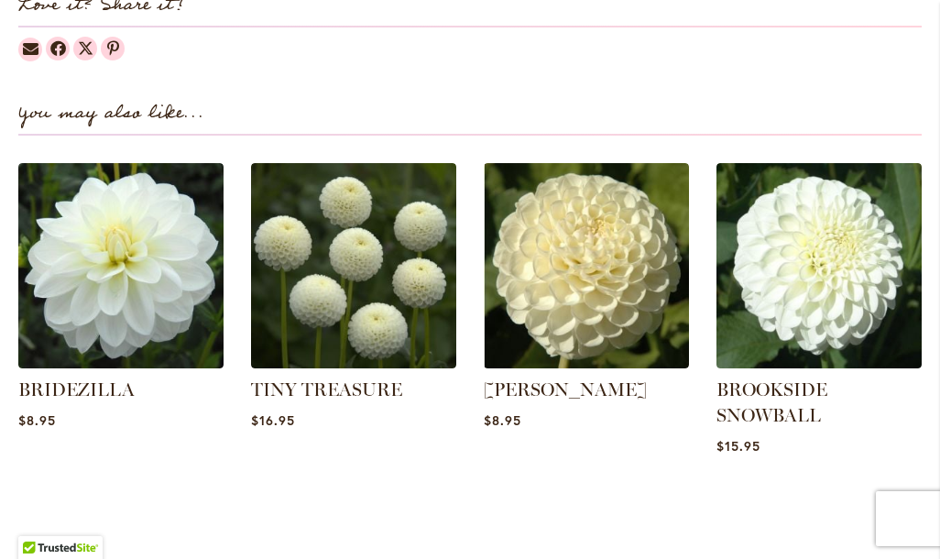
scroll to position [2285, 0]
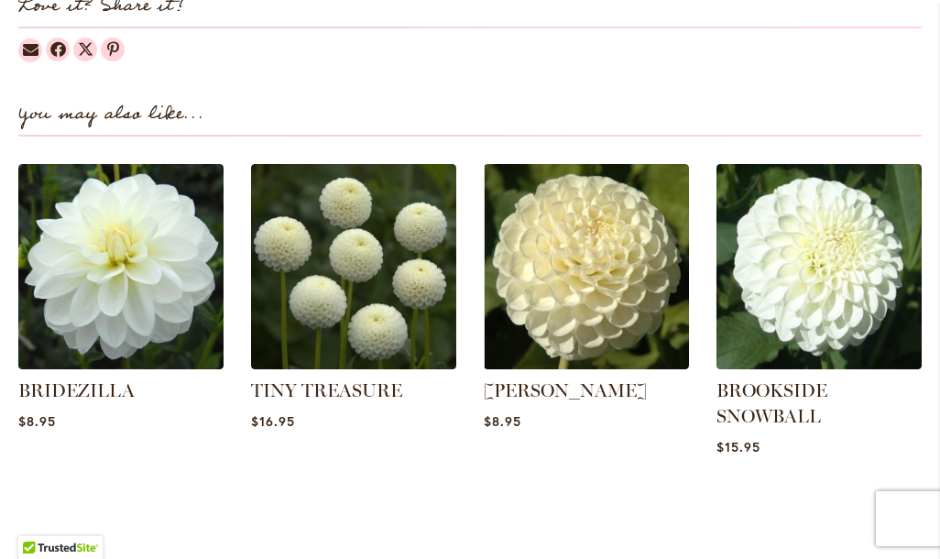
click at [823, 464] on li "BROOKSIDE SNOWBALL $15.95" at bounding box center [818, 314] width 205 height 300
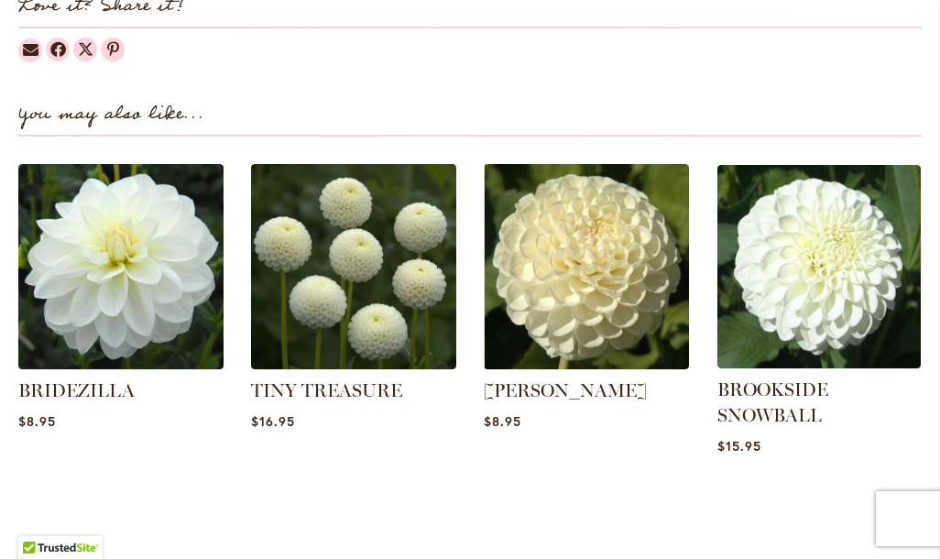
click at [819, 454] on div "$15.95" at bounding box center [818, 445] width 203 height 17
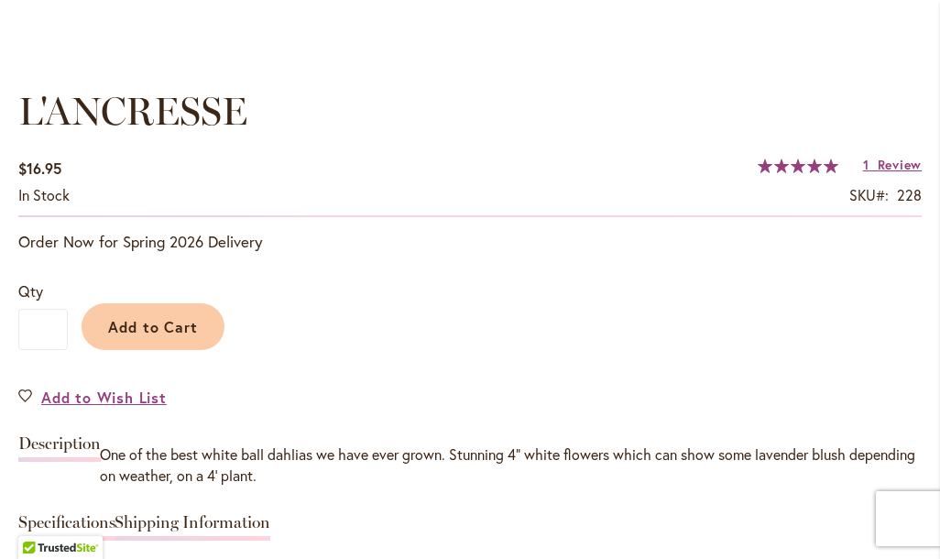
scroll to position [1299, 0]
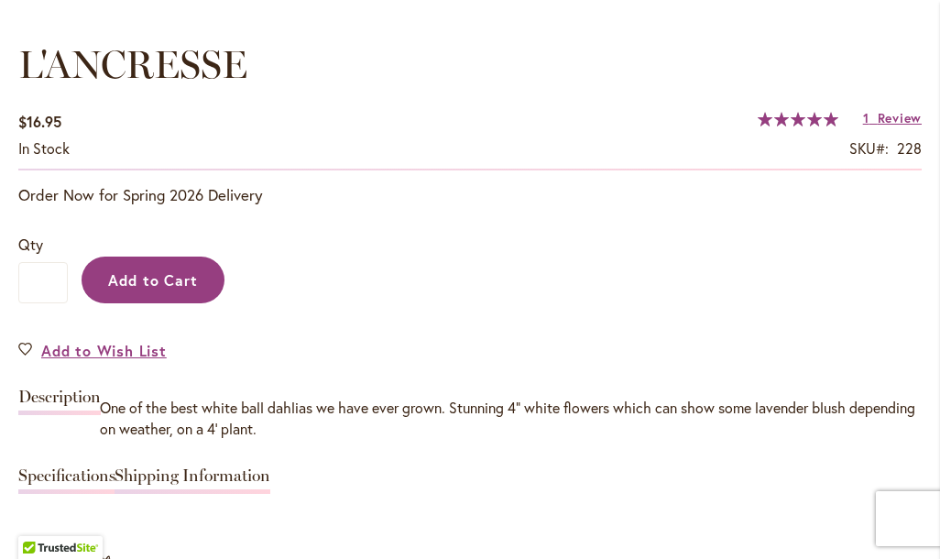
click at [174, 289] on span "Add to Cart" at bounding box center [153, 279] width 91 height 19
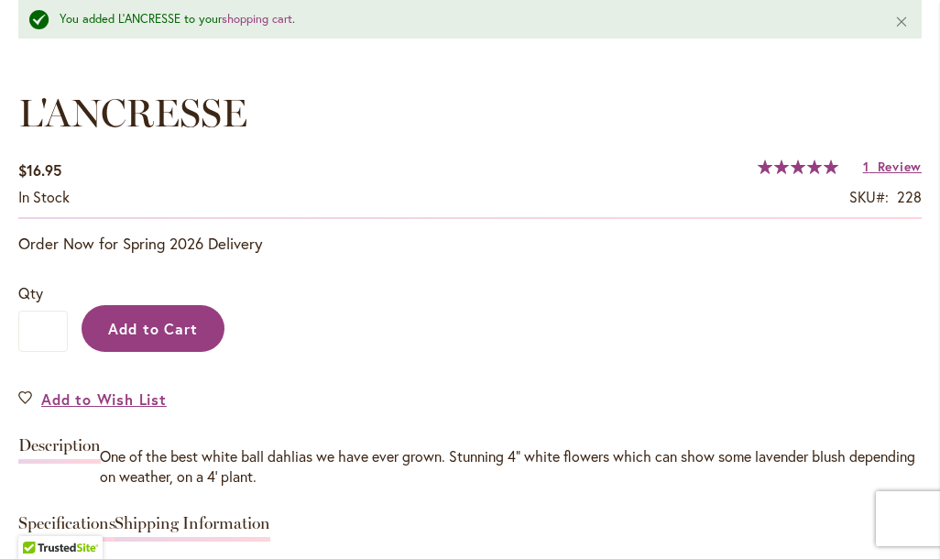
scroll to position [0, 0]
